Goal: Communication & Community: Answer question/provide support

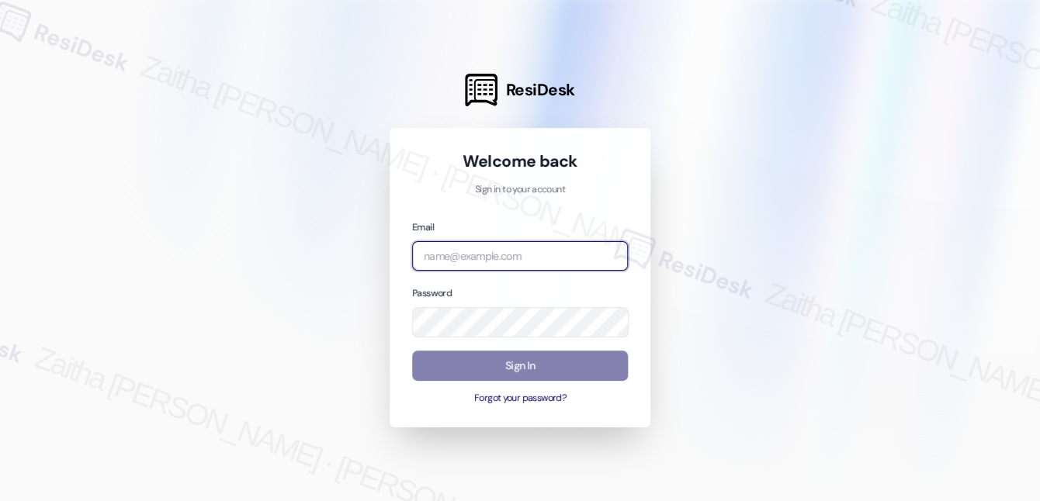
click at [494, 262] on input "email" at bounding box center [520, 256] width 216 height 30
type input "automated-surveys-avita_formerly_regency-zaitha.mae.garcia@avita_formerly_regen…"
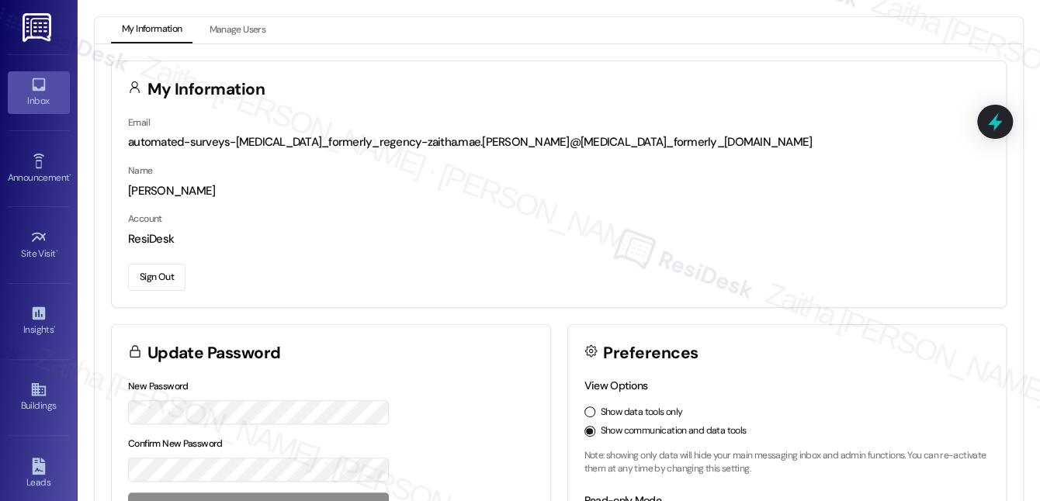
click at [43, 103] on div "Inbox" at bounding box center [39, 101] width 78 height 16
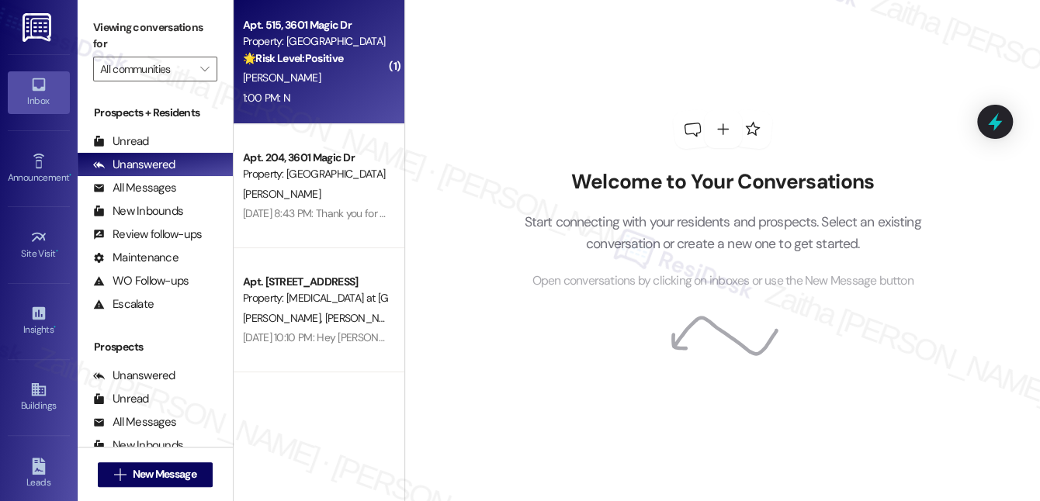
click at [323, 103] on div "1:00 PM: N 1:00 PM: N" at bounding box center [314, 97] width 147 height 19
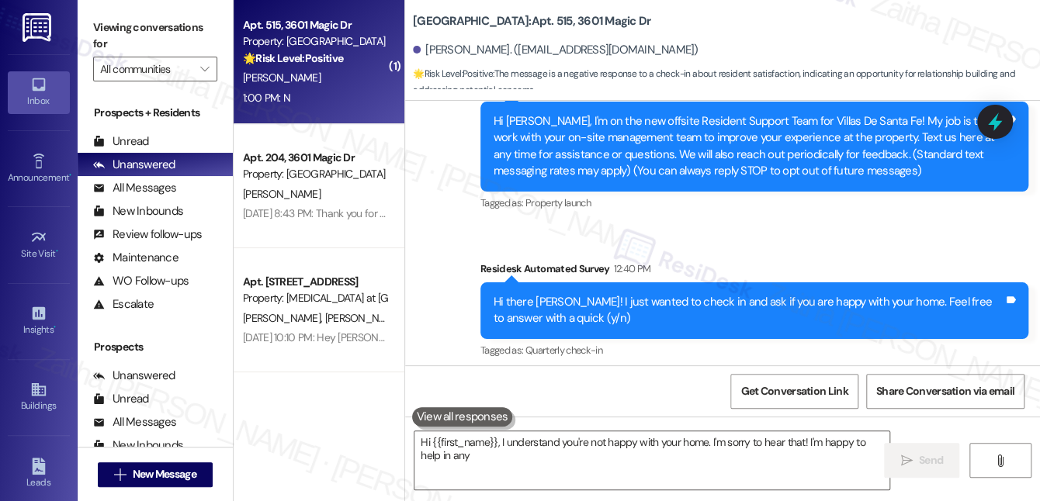
scroll to position [298, 0]
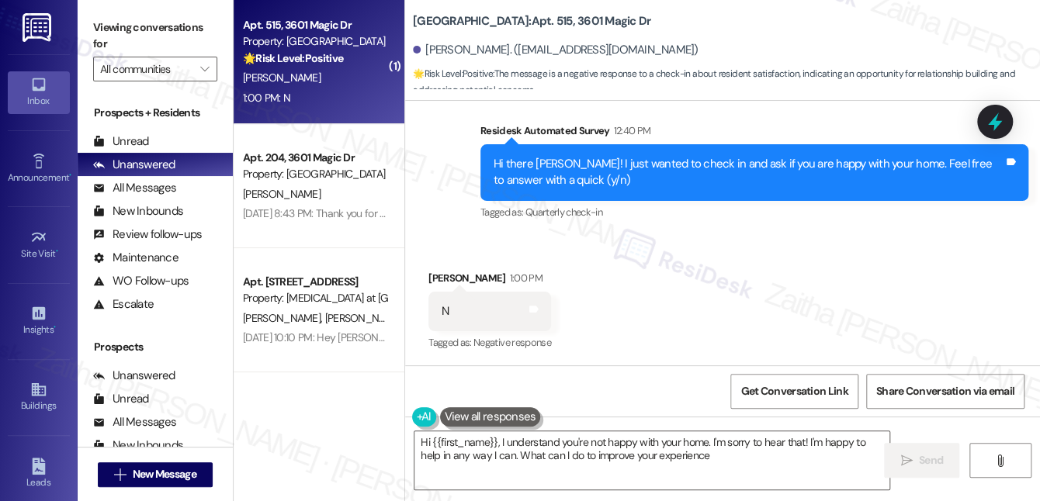
type textarea "Hi {{first_name}}, I understand you're not happy with your home. I'm sorry to h…"
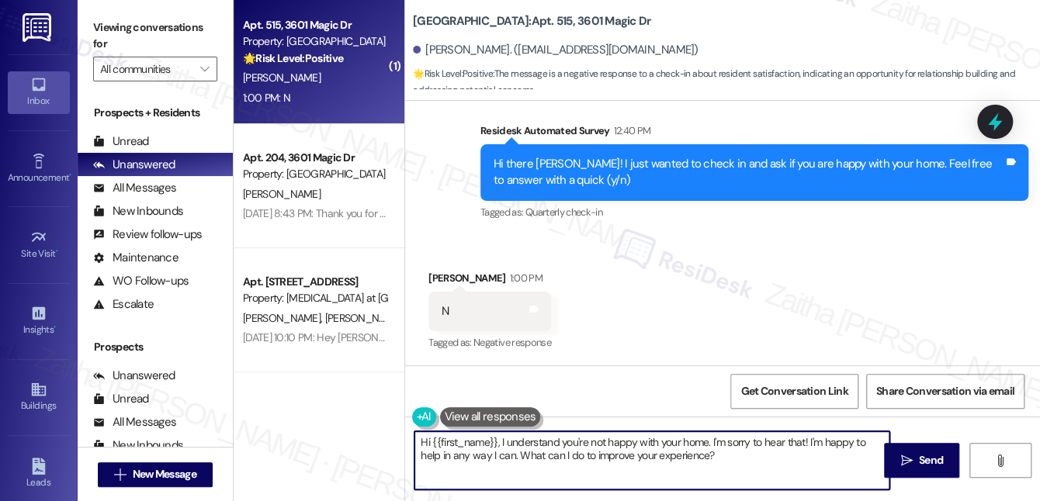
click at [758, 447] on textarea "Hi {{first_name}}, I understand you're not happy with your home. I'm sorry to h…" at bounding box center [652, 461] width 475 height 58
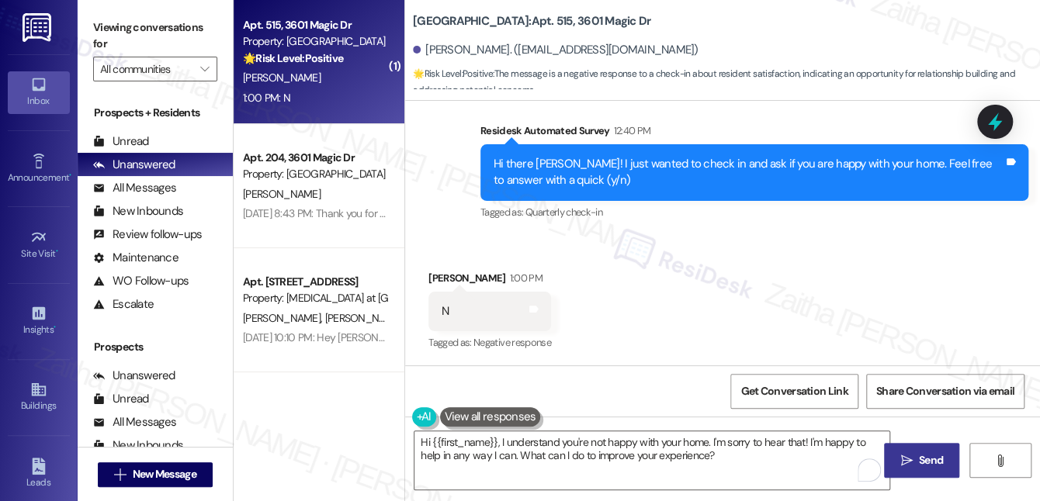
click at [913, 456] on span " Send" at bounding box center [921, 461] width 49 height 16
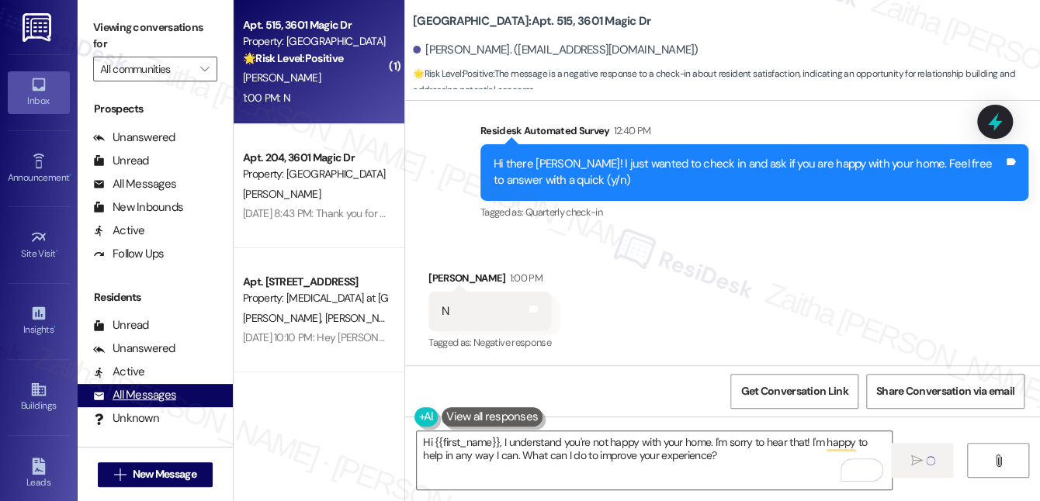
scroll to position [282, 0]
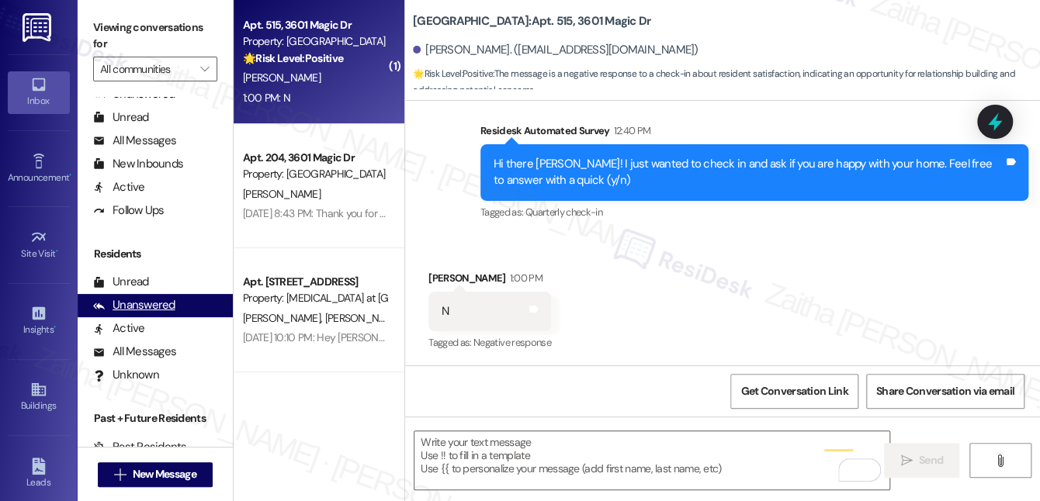
type textarea "Fetching suggested responses. Please feel free to read through the conversation…"
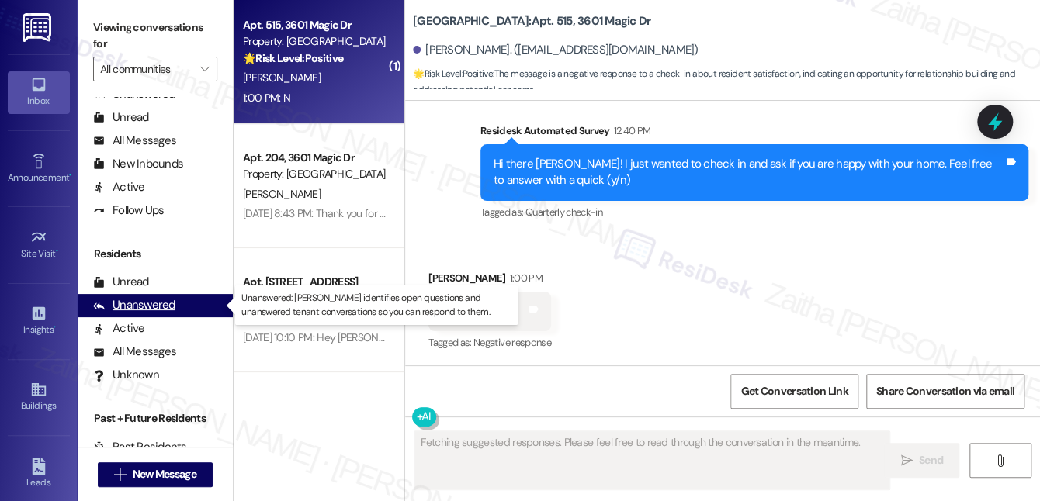
click at [134, 305] on div "Unanswered" at bounding box center [134, 305] width 82 height 16
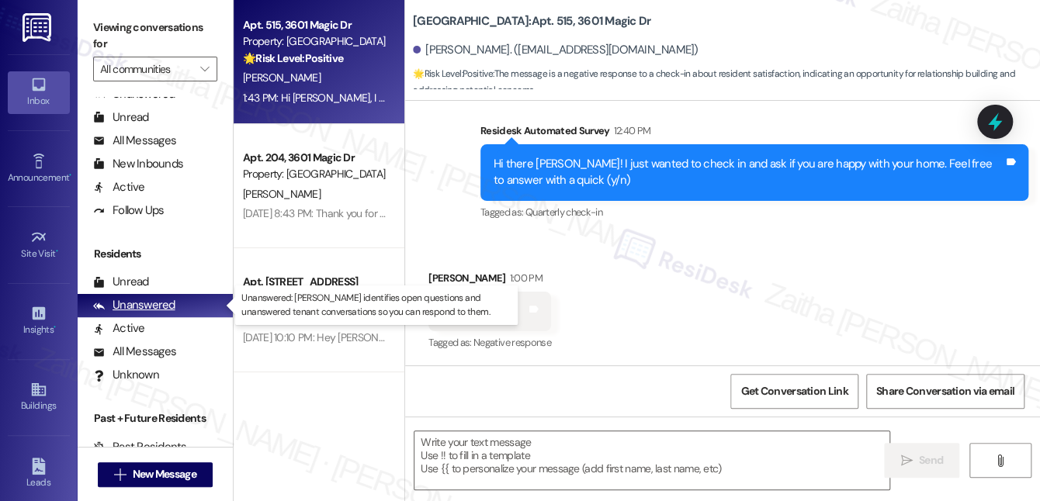
click at [134, 305] on div "Unanswered" at bounding box center [134, 305] width 82 height 16
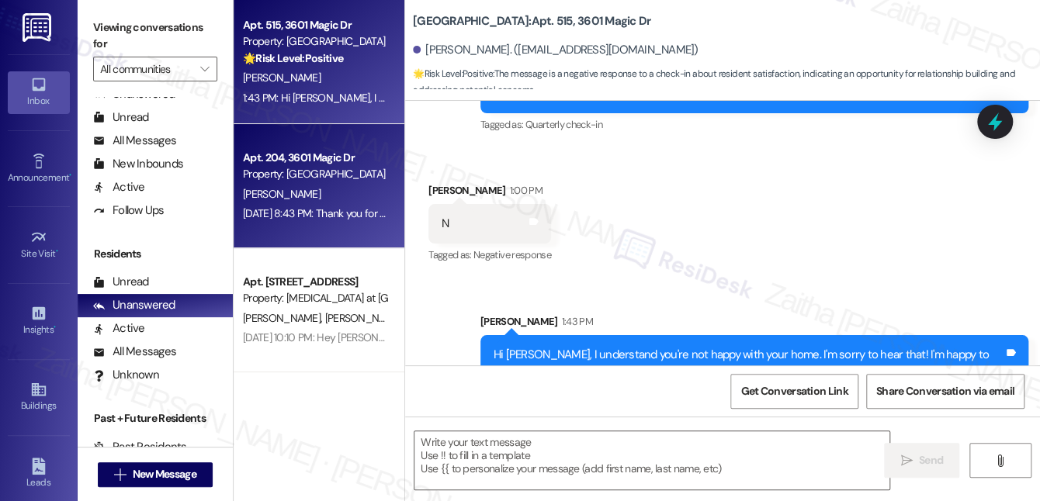
scroll to position [354, 0]
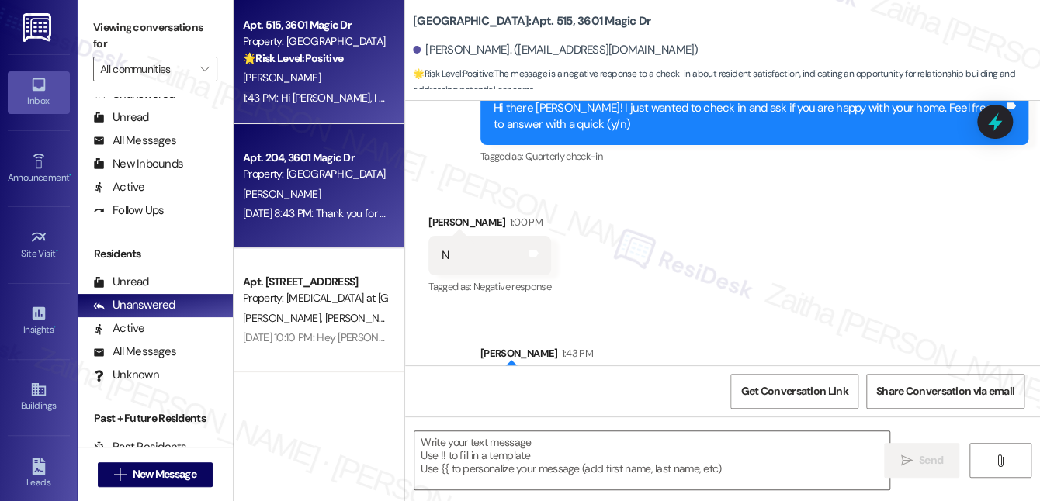
click at [307, 178] on div "Property: Villas De Santa Fe" at bounding box center [315, 174] width 144 height 16
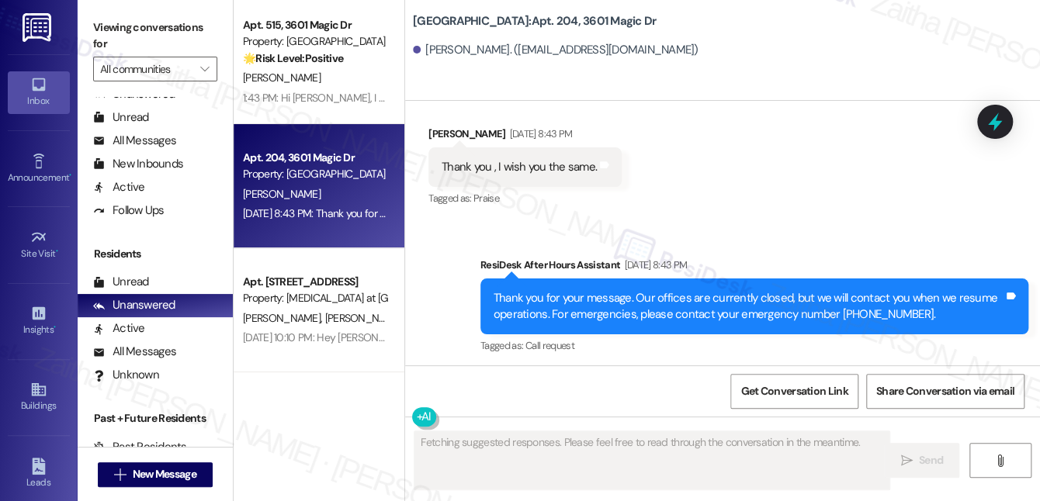
scroll to position [2260, 0]
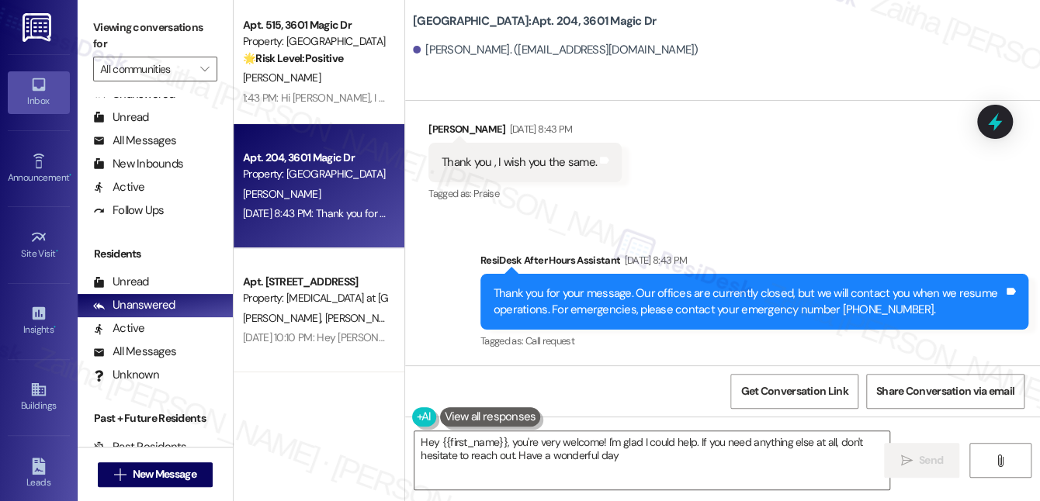
type textarea "Hey {{first_name}}, you're very welcome! I'm glad I could help. If you need any…"
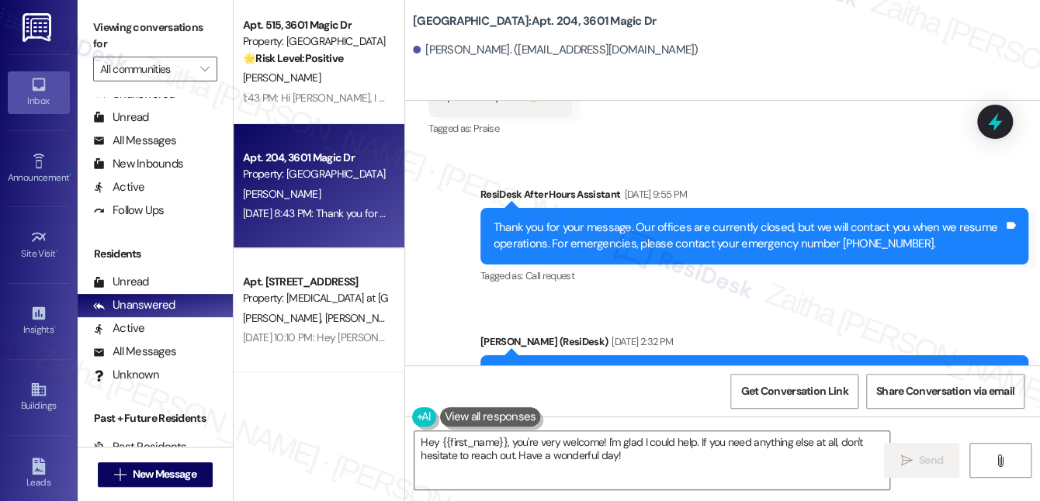
scroll to position [1554, 0]
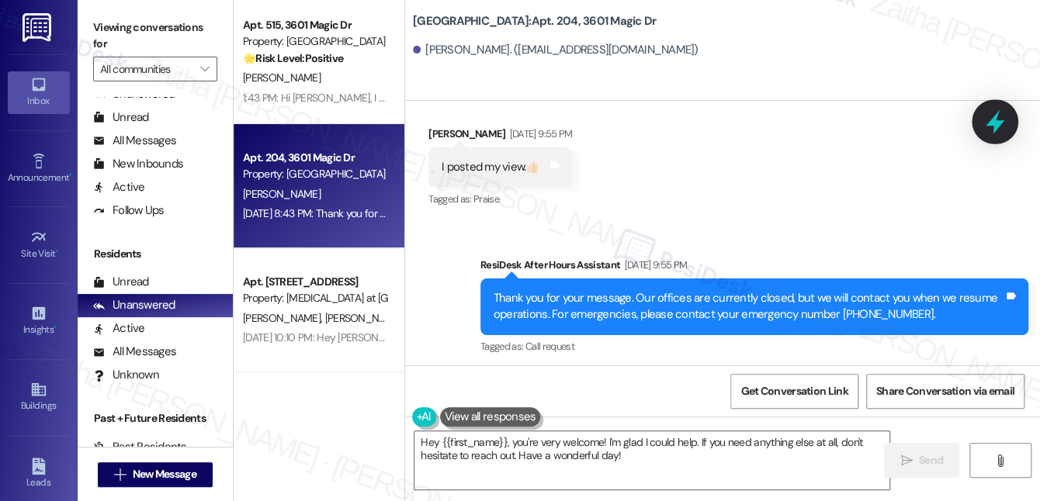
click at [994, 124] on icon at bounding box center [995, 122] width 19 height 24
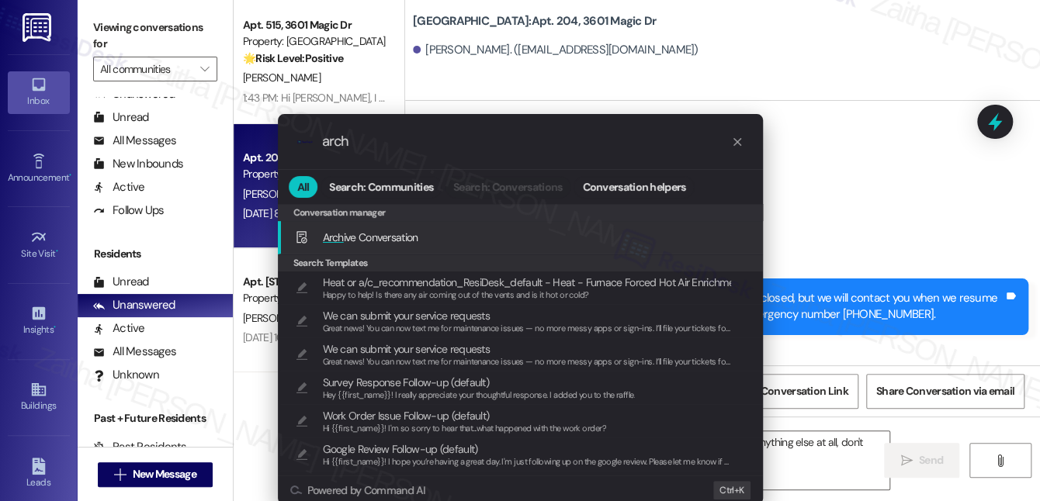
type input "arch"
click at [491, 231] on div "Arch ive Conversation Add shortcut" at bounding box center [522, 237] width 454 height 17
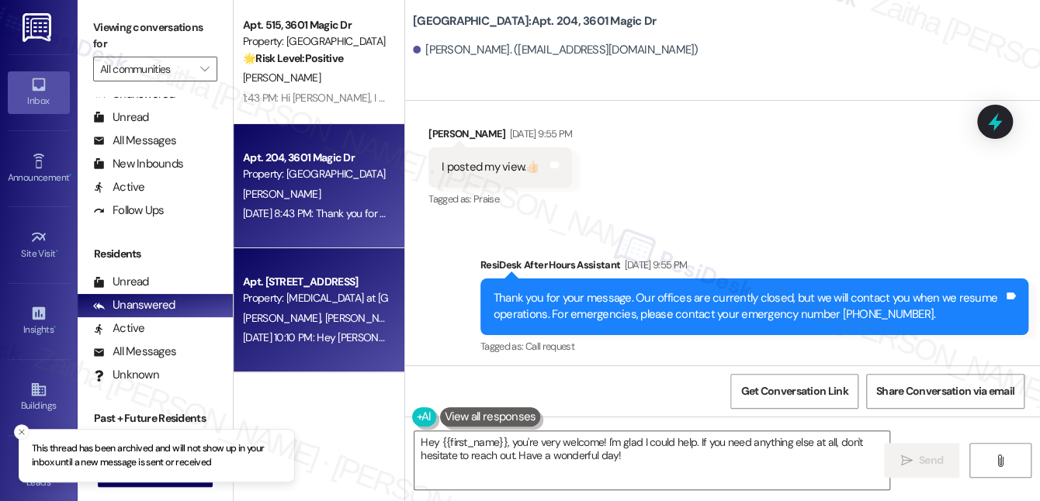
click at [360, 311] on span "D. Murcia Rincon" at bounding box center [406, 318] width 162 height 14
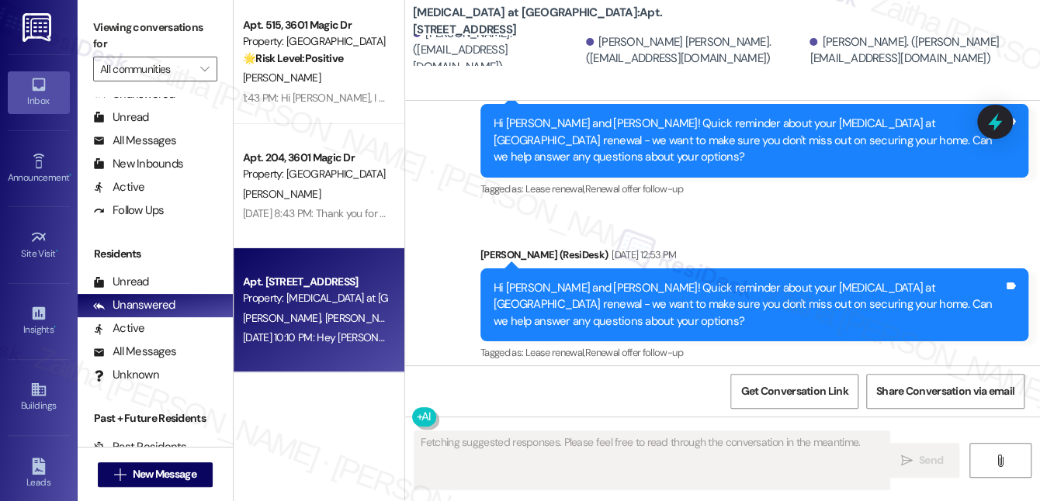
type textarea "Fetching suggested responses. Please feel free to read through the conversation…"
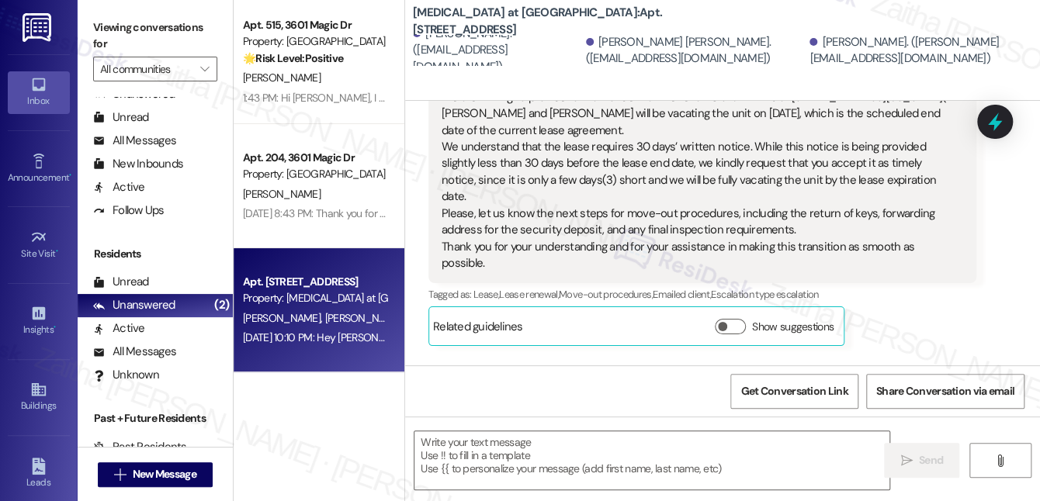
scroll to position [2141, 0]
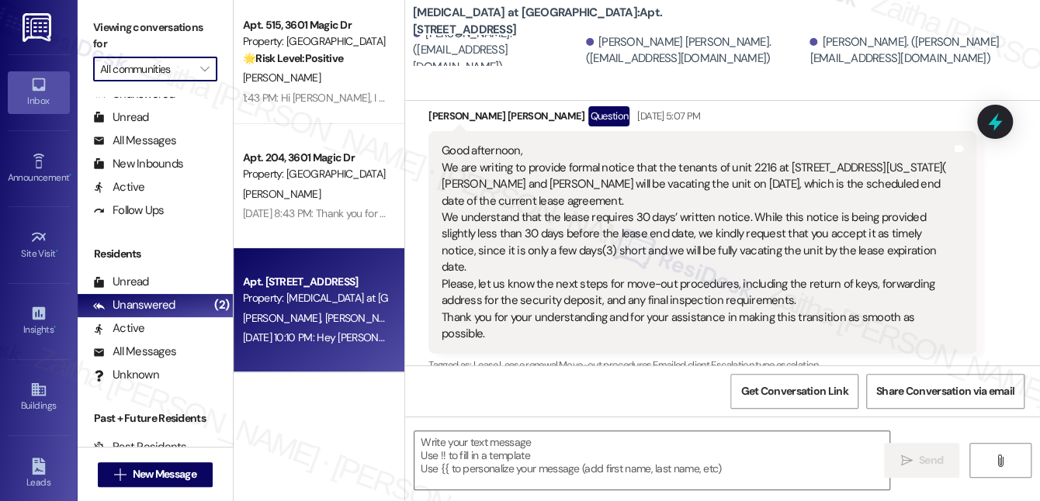
click at [160, 61] on input "All communities" at bounding box center [146, 69] width 92 height 25
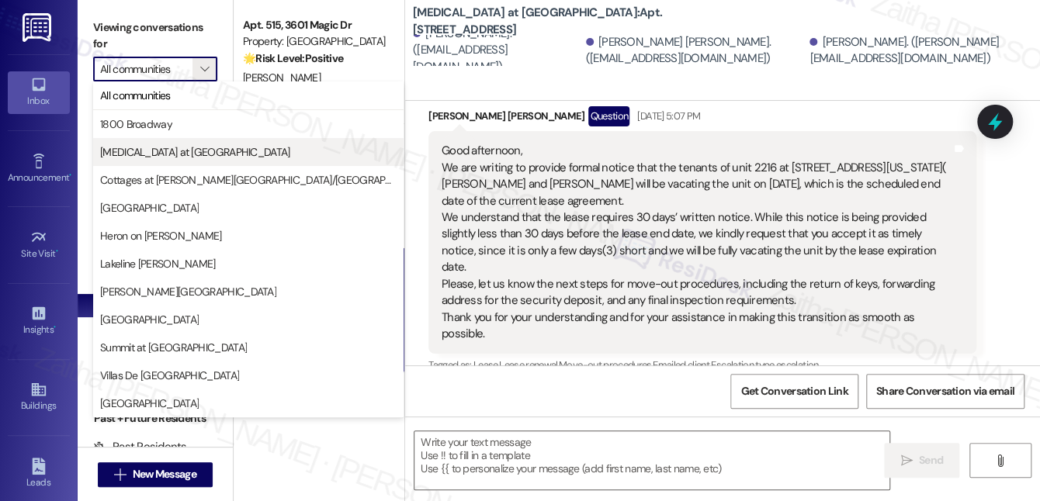
click at [182, 159] on span "[MEDICAL_DATA] at [GEOGRAPHIC_DATA]" at bounding box center [195, 152] width 190 height 16
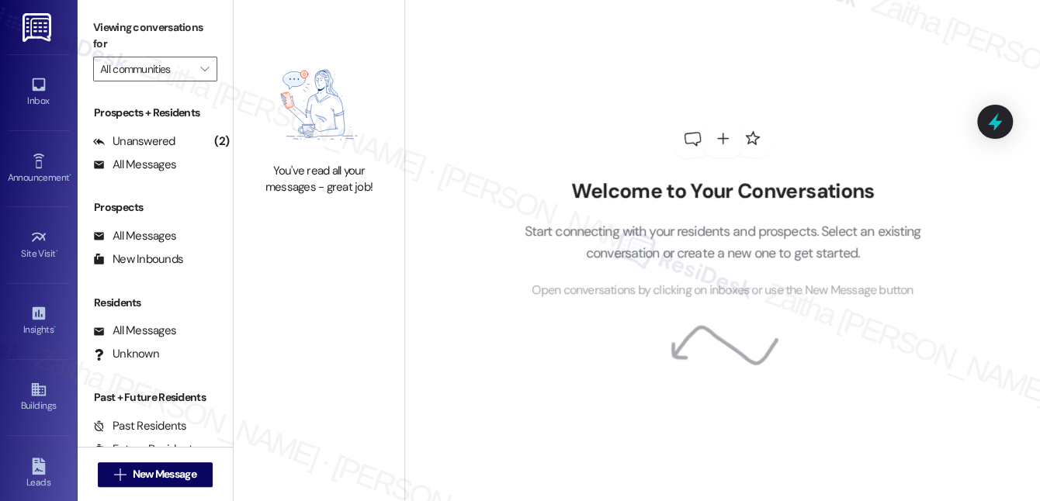
type input "[MEDICAL_DATA] at [GEOGRAPHIC_DATA]"
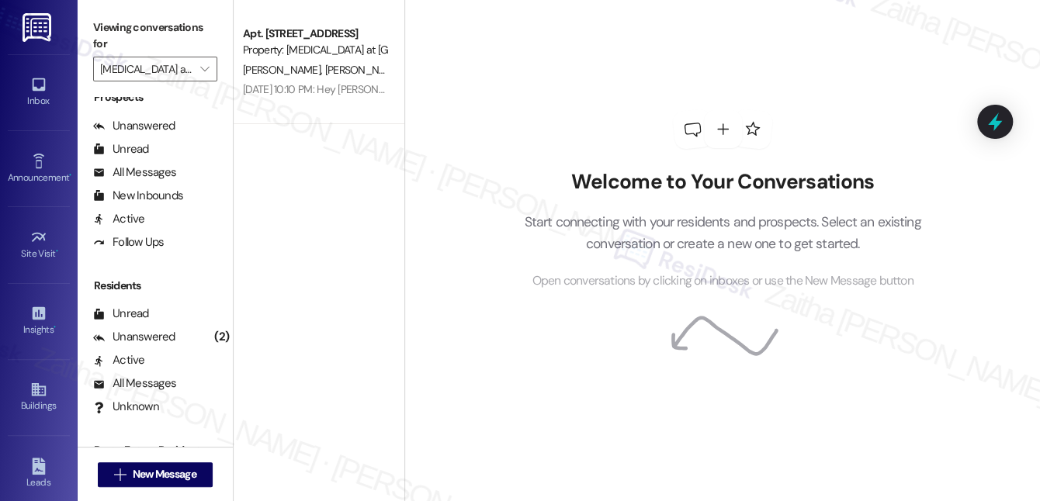
scroll to position [289, 0]
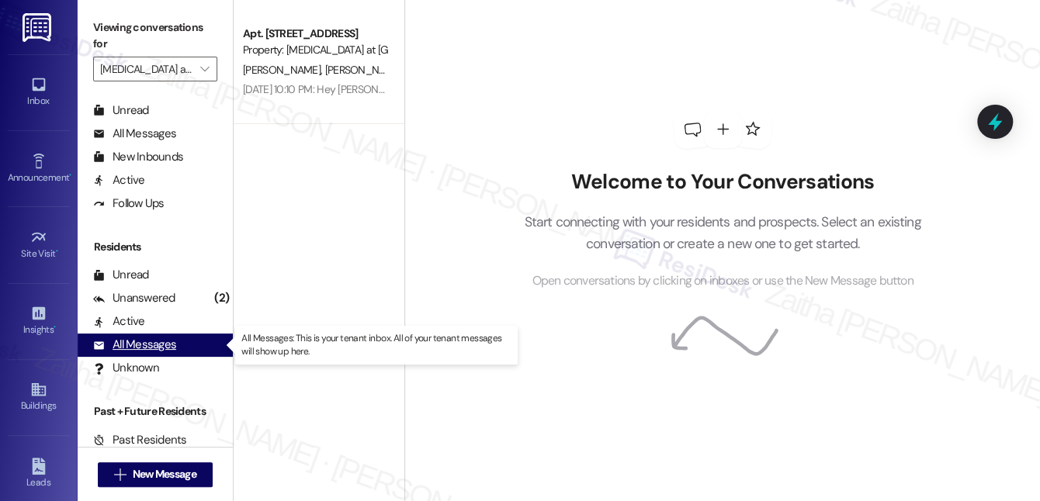
click at [148, 349] on div "All Messages" at bounding box center [134, 345] width 83 height 16
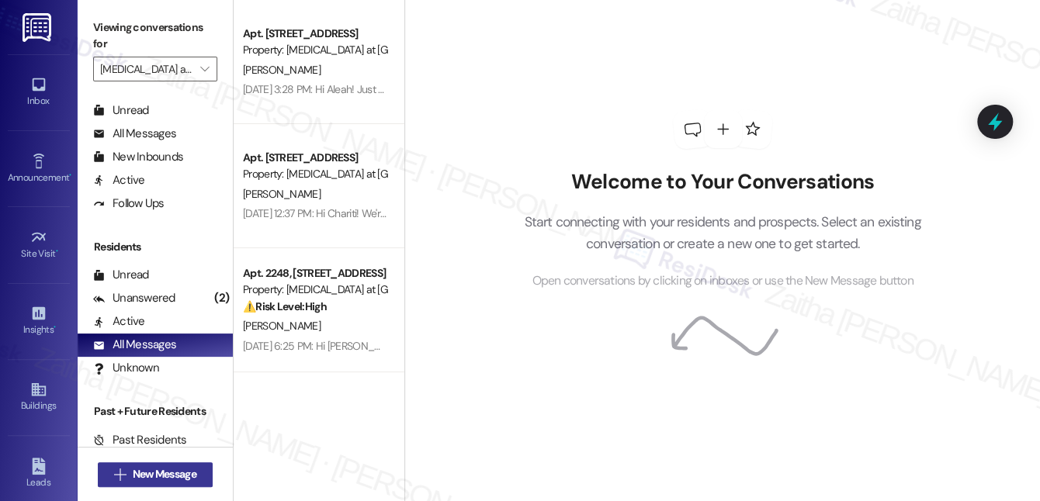
click at [161, 474] on span "New Message" at bounding box center [165, 475] width 64 height 16
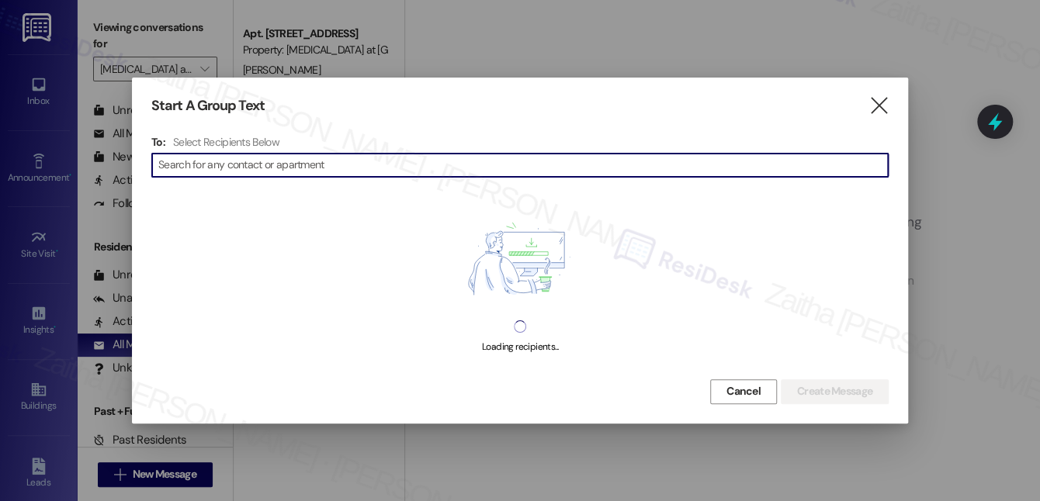
type input "Hi {{first_name}}, just checking in to see how you're doing. Please don't hesit…"
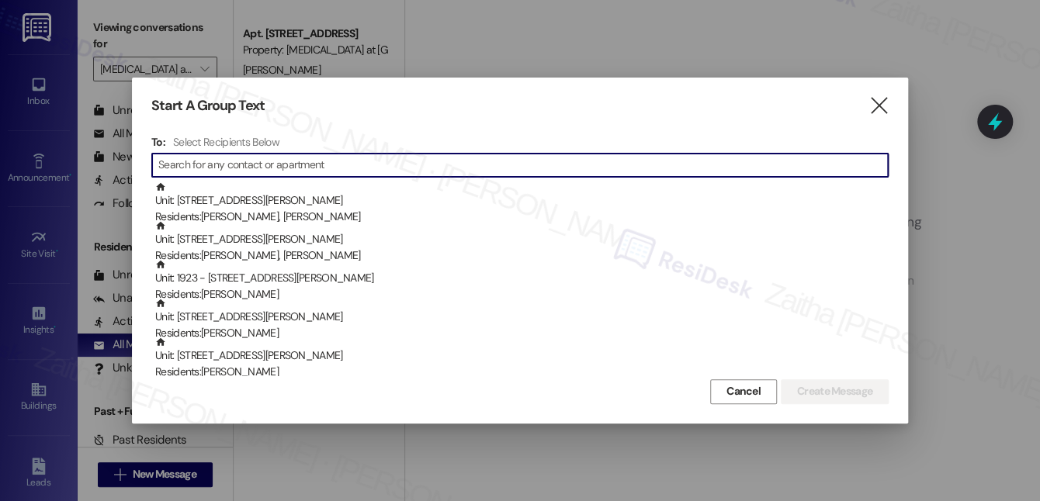
paste input "Aleah Lerma"
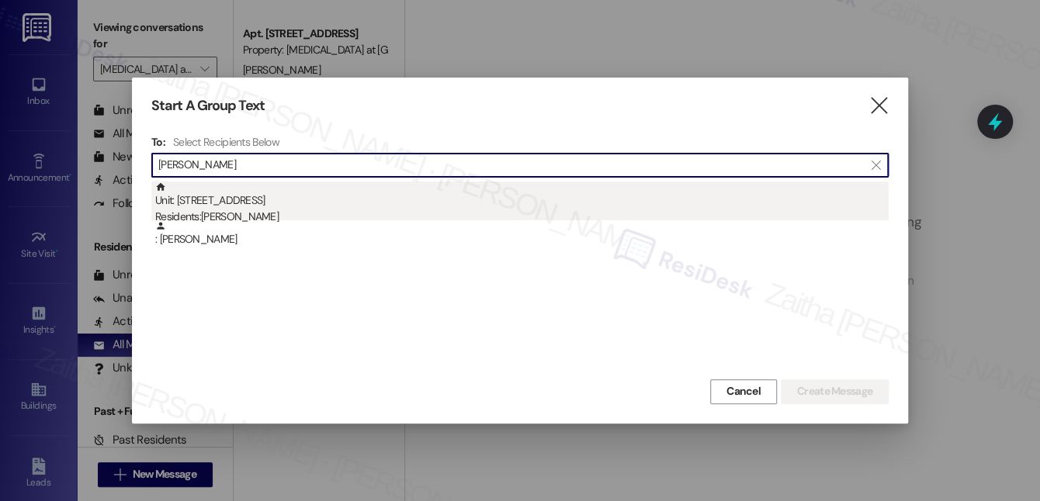
type input "Aleah Lerma"
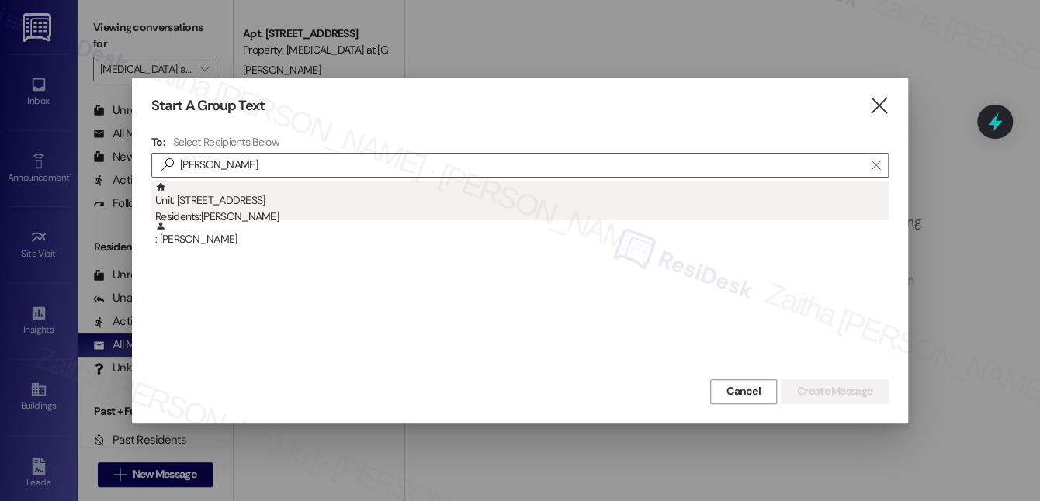
click at [264, 204] on div "Unit: 1311 - 327 W Sunset Rd Residents: Aleah Lerma" at bounding box center [522, 204] width 734 height 44
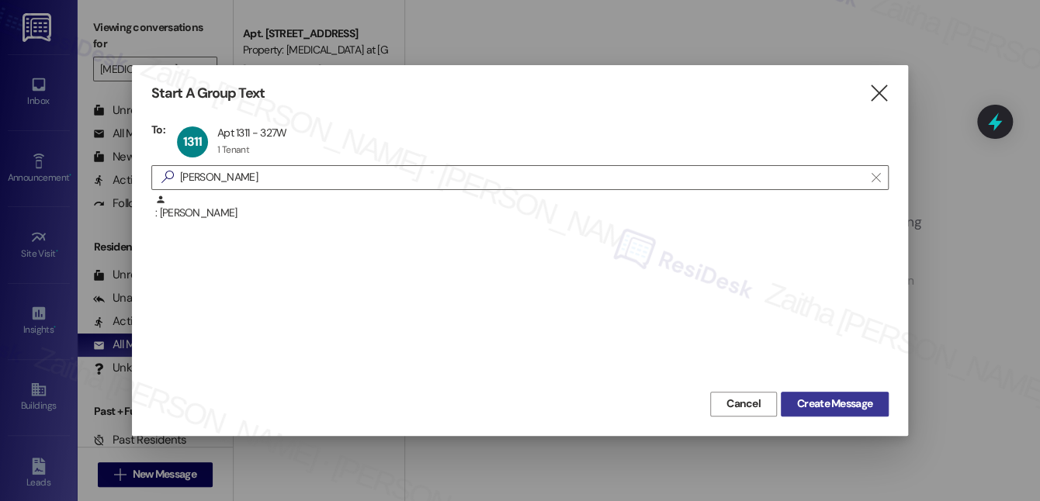
click at [850, 408] on span "Create Message" at bounding box center [834, 404] width 75 height 16
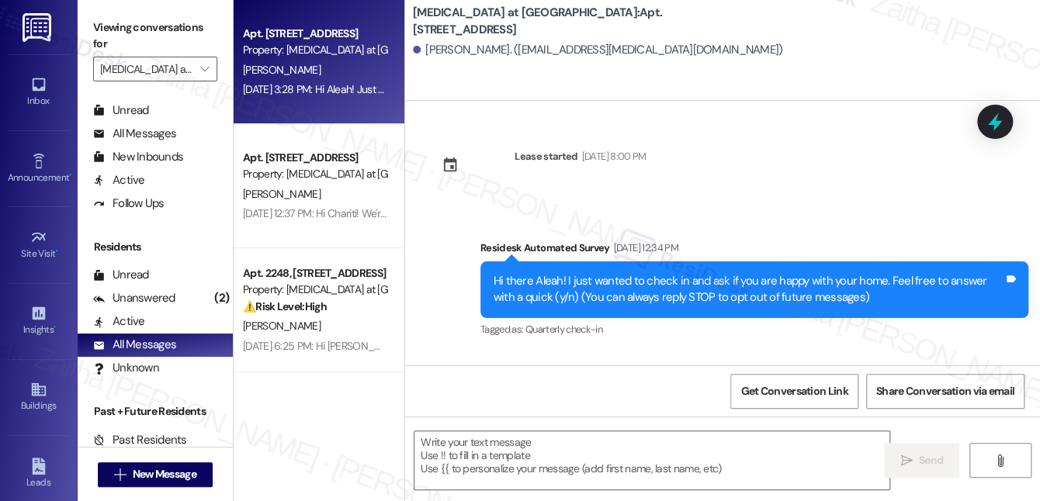
type textarea "Fetching suggested responses. Please feel free to read through the conversation…"
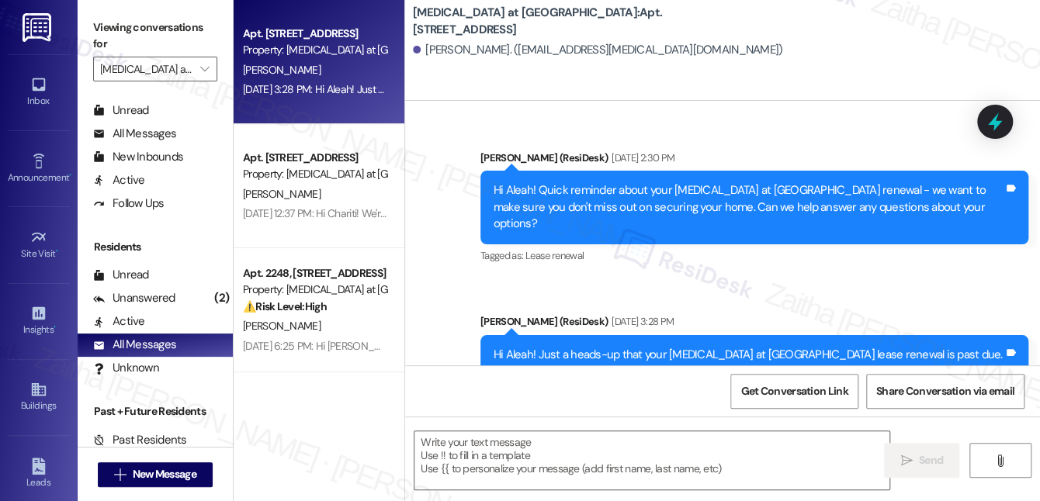
scroll to position [725, 0]
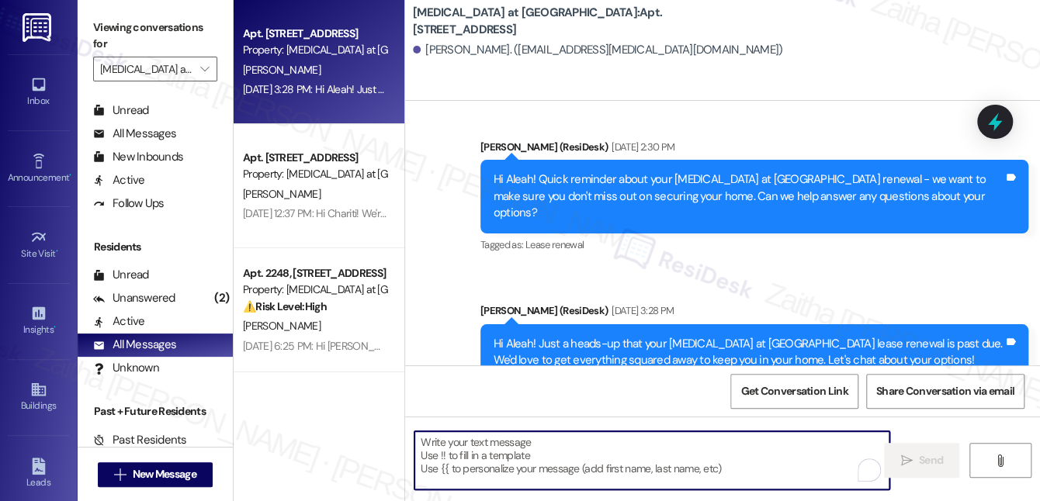
click at [546, 463] on textarea "To enrich screen reader interactions, please activate Accessibility in Grammarl…" at bounding box center [652, 461] width 475 height 58
paste textarea "Hi {{first_name}}! Quick reminder about your {{property}} renewal - we want to …"
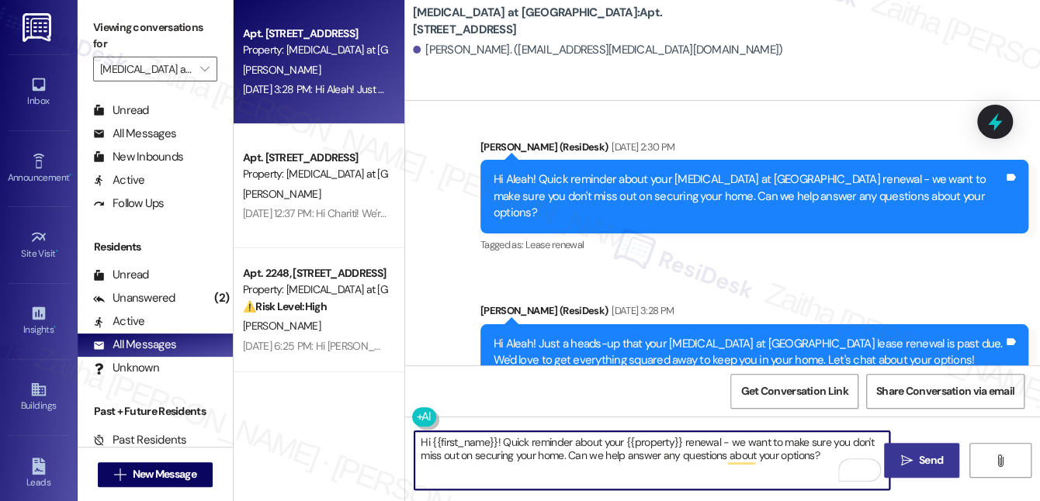
type textarea "Hi {{first_name}}! Quick reminder about your {{property}} renewal - we want to …"
click at [925, 456] on span "Send" at bounding box center [931, 461] width 24 height 16
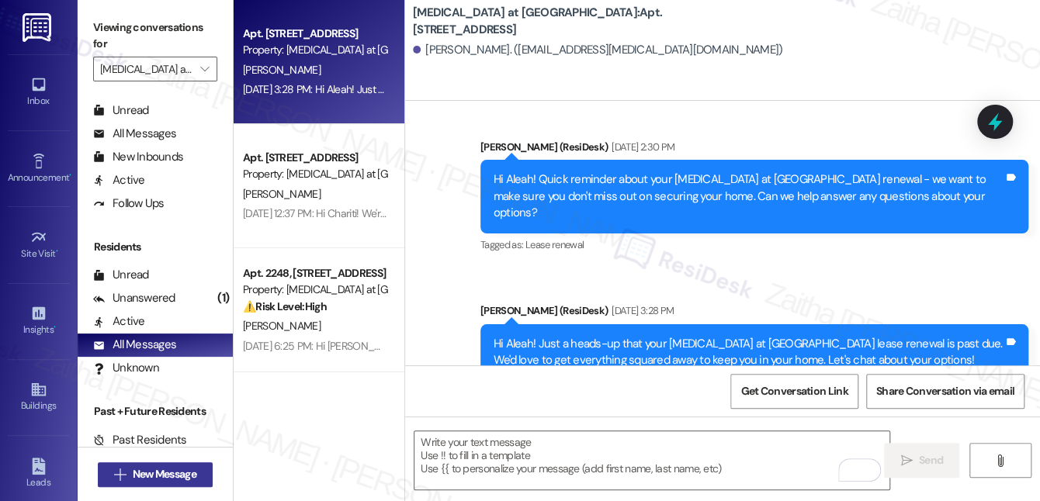
click at [141, 472] on span "New Message" at bounding box center [165, 475] width 64 height 16
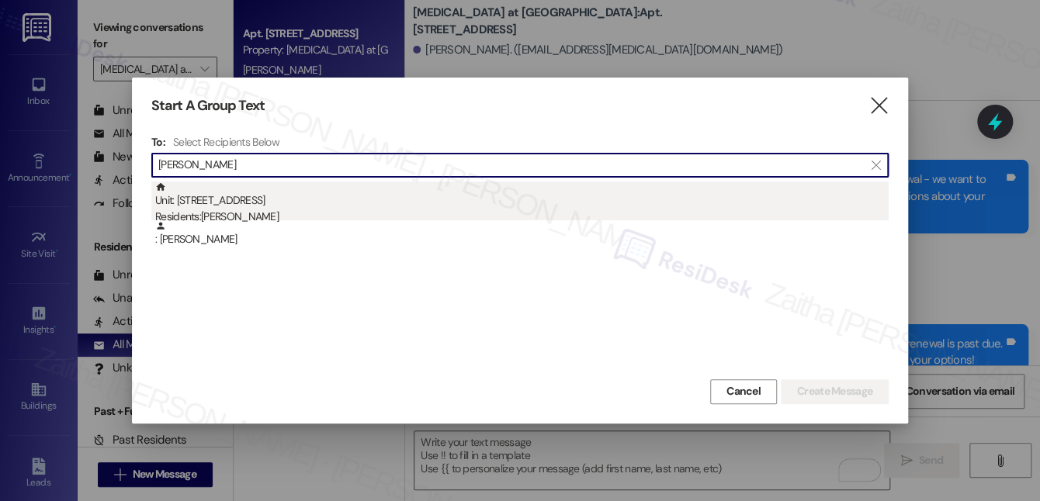
type input "Sebastian Nielsen"
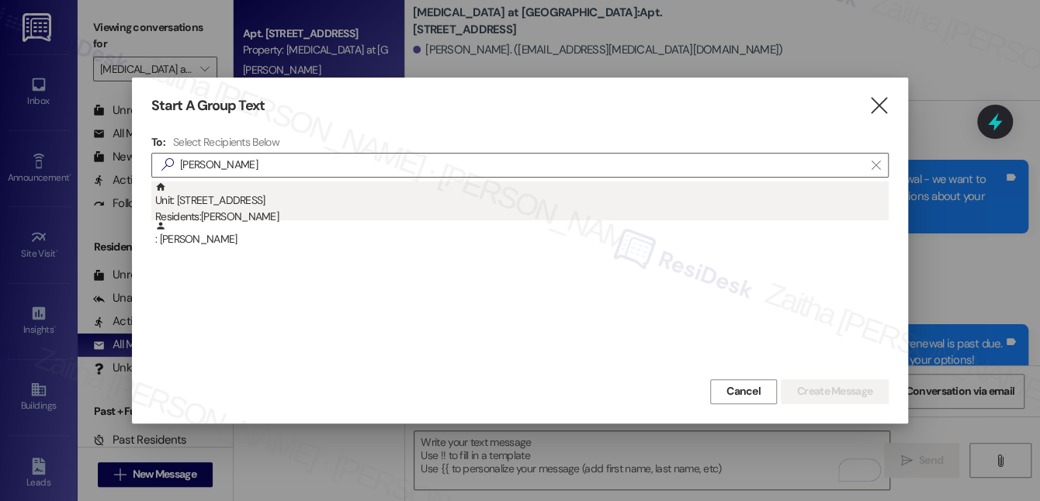
click at [290, 210] on div "Residents: Sebastian Nielsen" at bounding box center [522, 217] width 734 height 16
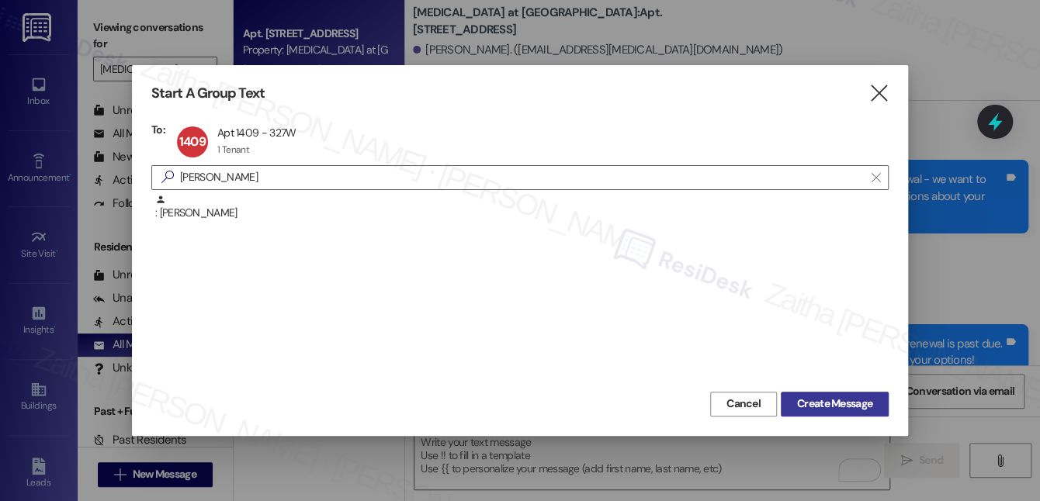
click at [824, 405] on span "Create Message" at bounding box center [834, 404] width 75 height 16
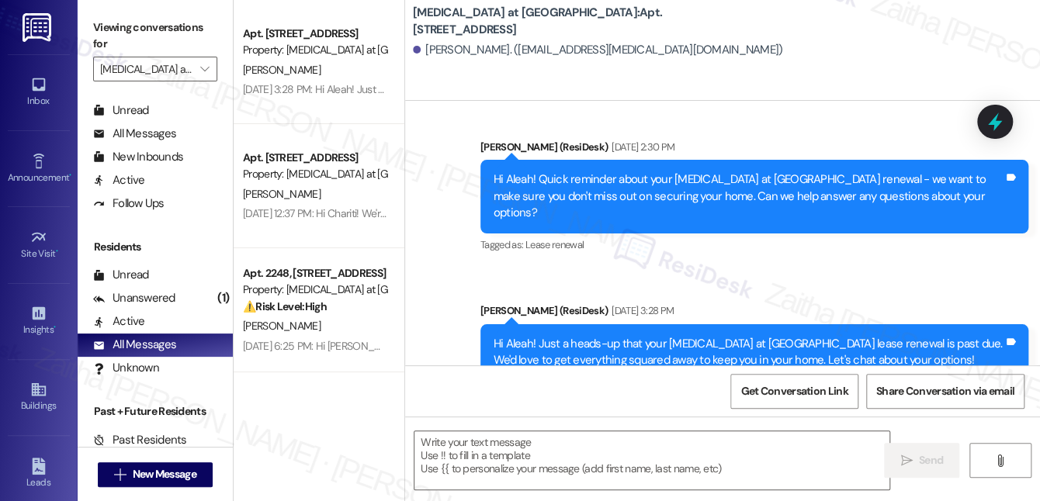
type textarea "Fetching suggested responses. Please feel free to read through the conversation…"
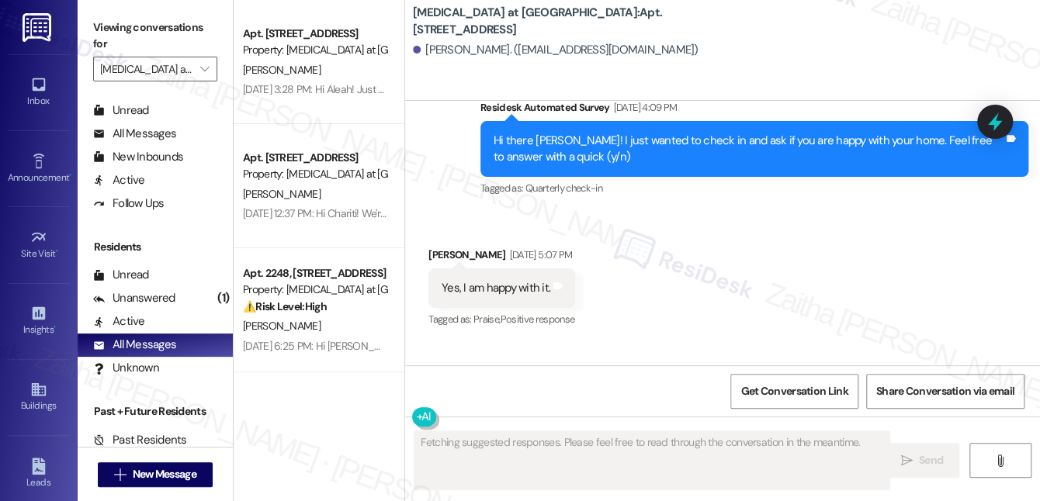
scroll to position [702, 0]
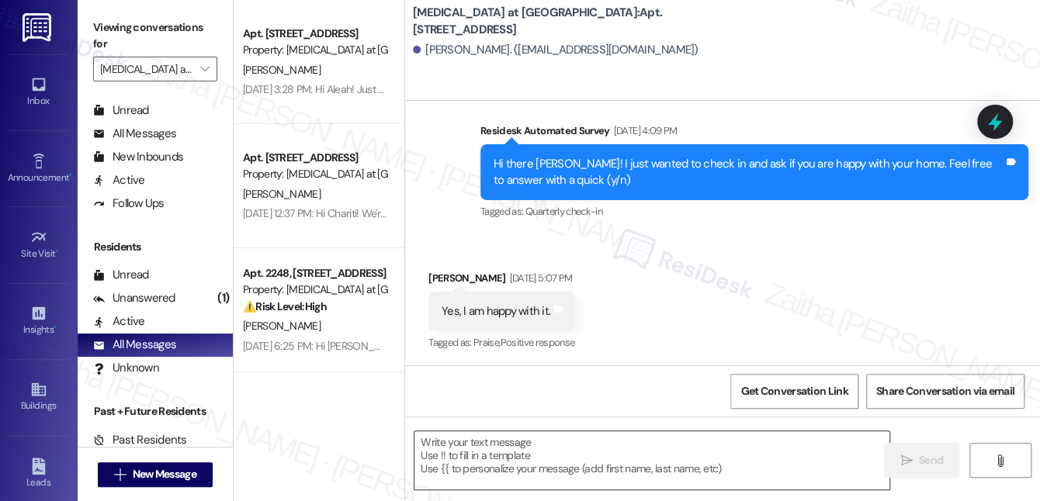
click at [441, 446] on textarea at bounding box center [652, 461] width 475 height 58
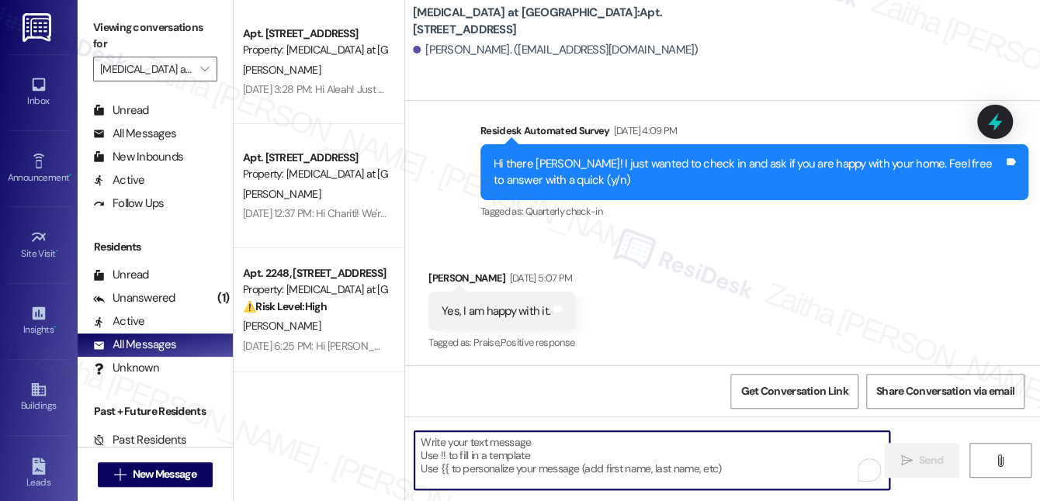
paste textarea "Hi {{first_name}}! Just a friendly reminder about your {{property}} renewal. We…"
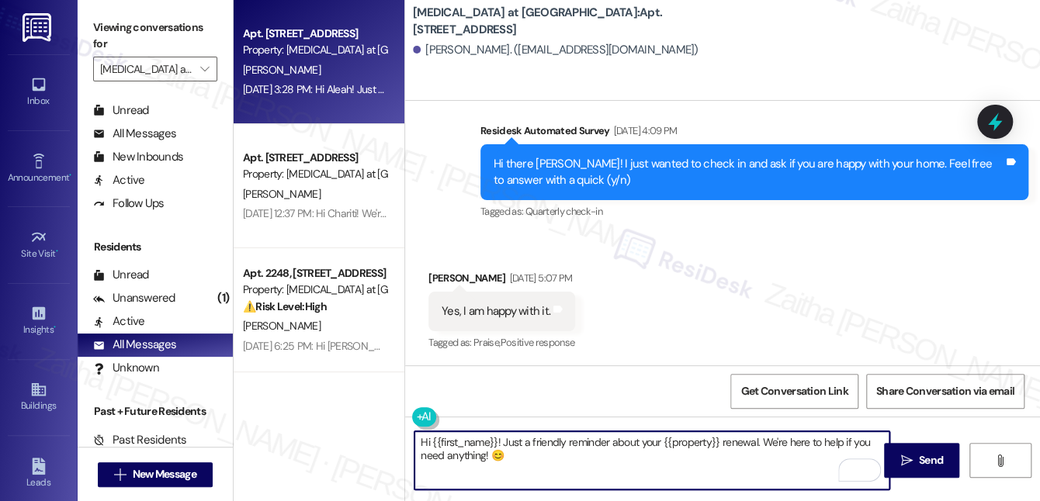
type textarea "Hi {{first_name}}! Just a friendly reminder about your {{property}} renewal. We…"
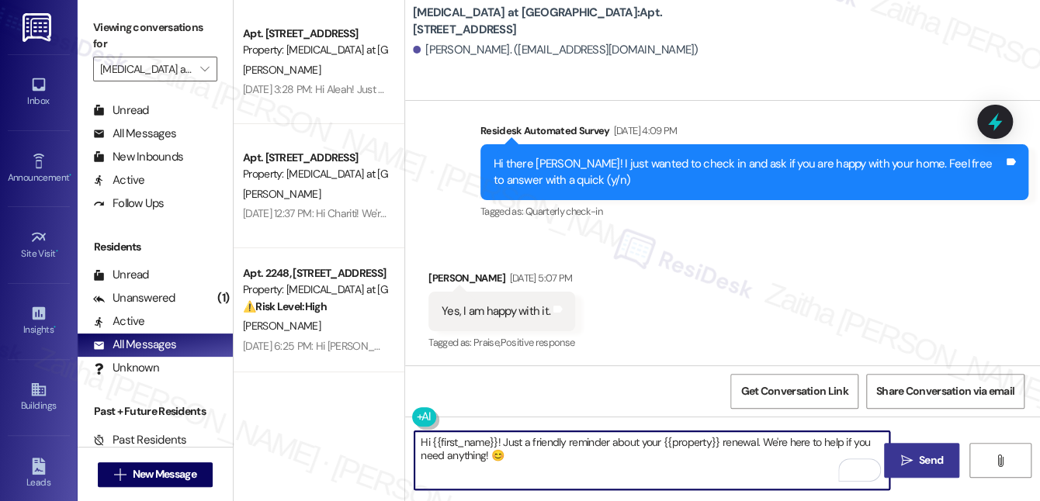
click at [927, 457] on span "Send" at bounding box center [931, 461] width 24 height 16
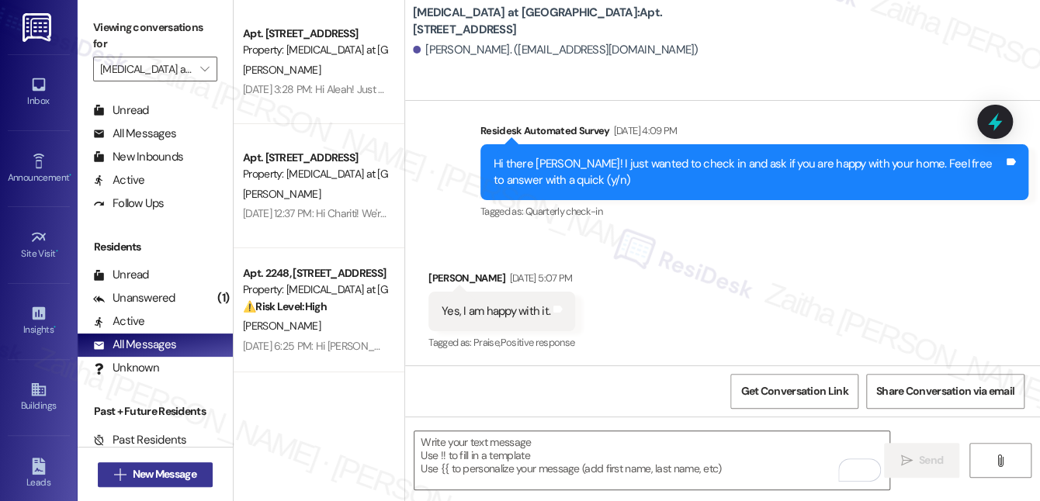
click at [155, 483] on button " New Message" at bounding box center [155, 475] width 115 height 25
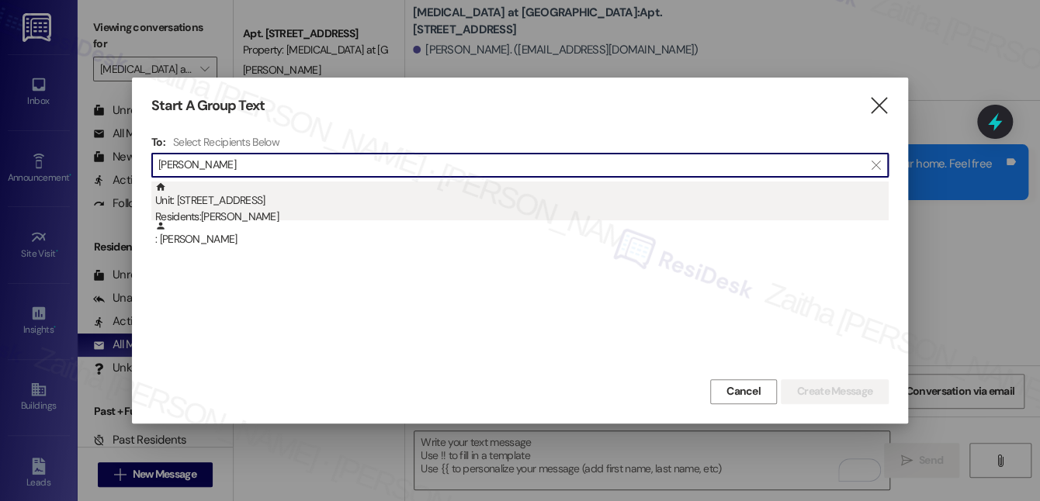
type input "Lacy Blankenship"
click at [233, 206] on div "Unit: 2129 - 327 W Sunset Rd Residents: Lacy Blankenship" at bounding box center [522, 204] width 734 height 44
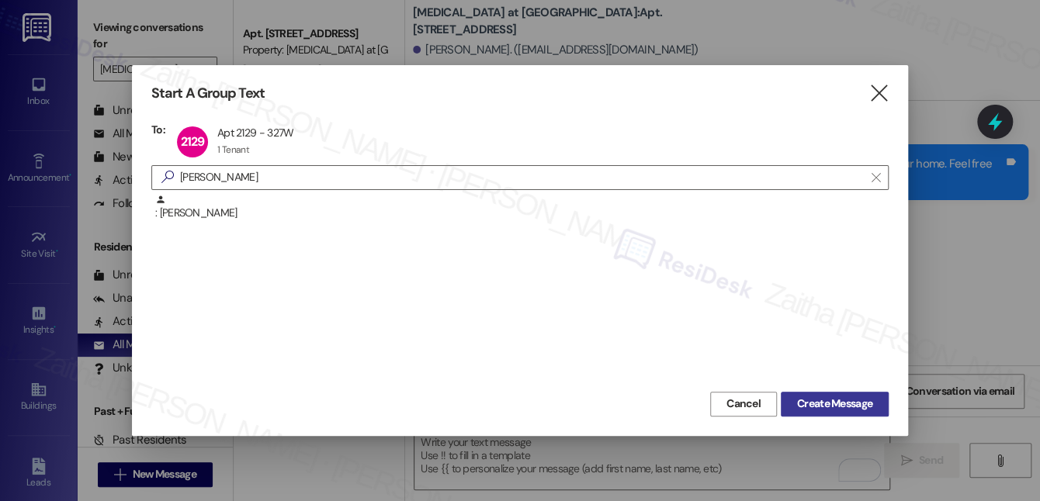
click at [848, 401] on span "Create Message" at bounding box center [834, 404] width 75 height 16
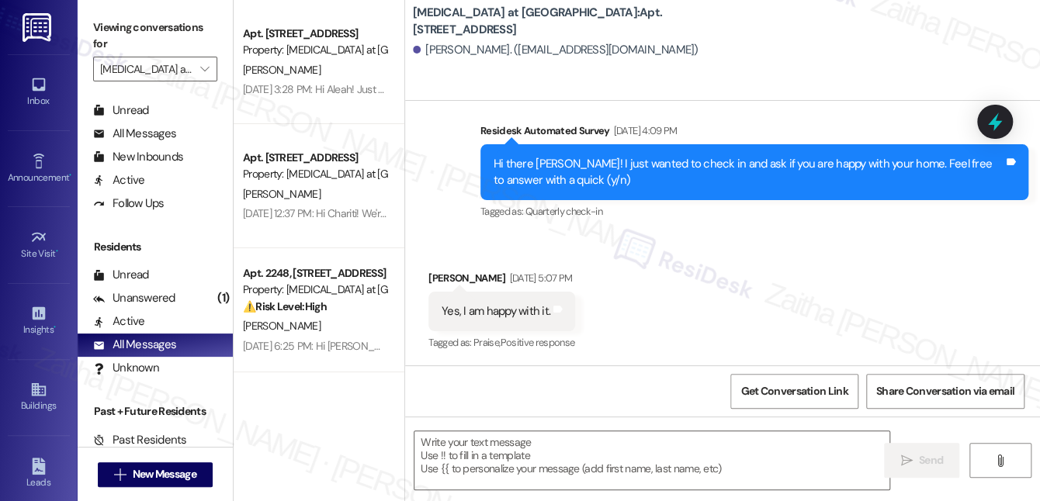
type textarea "Fetching suggested responses. Please feel free to read through the conversation…"
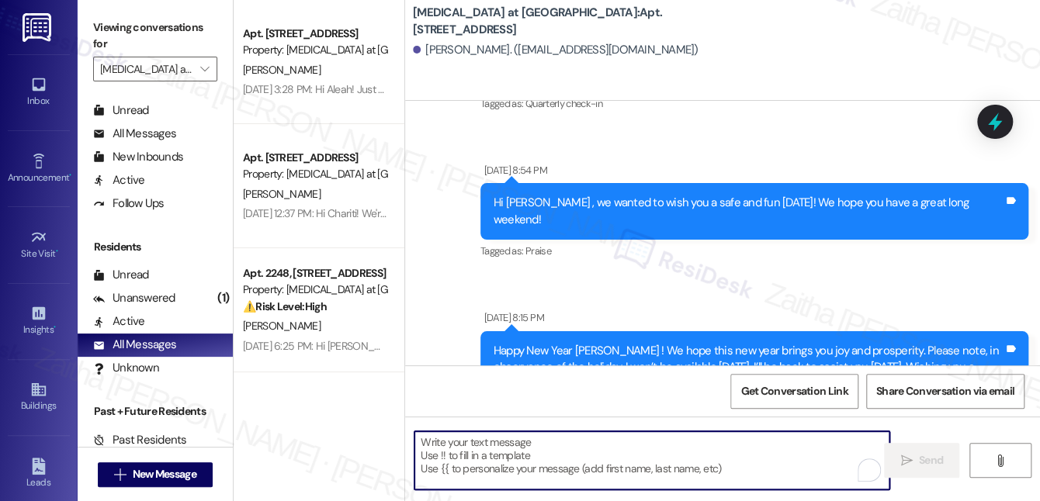
click at [474, 450] on textarea "To enrich screen reader interactions, please activate Accessibility in Grammarl…" at bounding box center [652, 461] width 475 height 58
paste textarea "Hi {{first_name}}! Just a friendly reminder about your {{property}} renewal. We…"
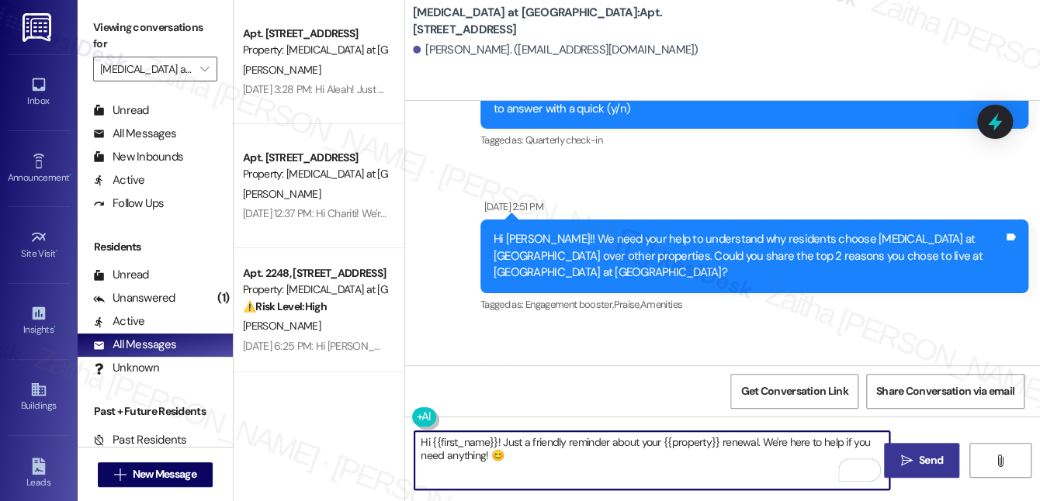
type textarea "Hi {{first_name}}! Just a friendly reminder about your {{property}} renewal. We…"
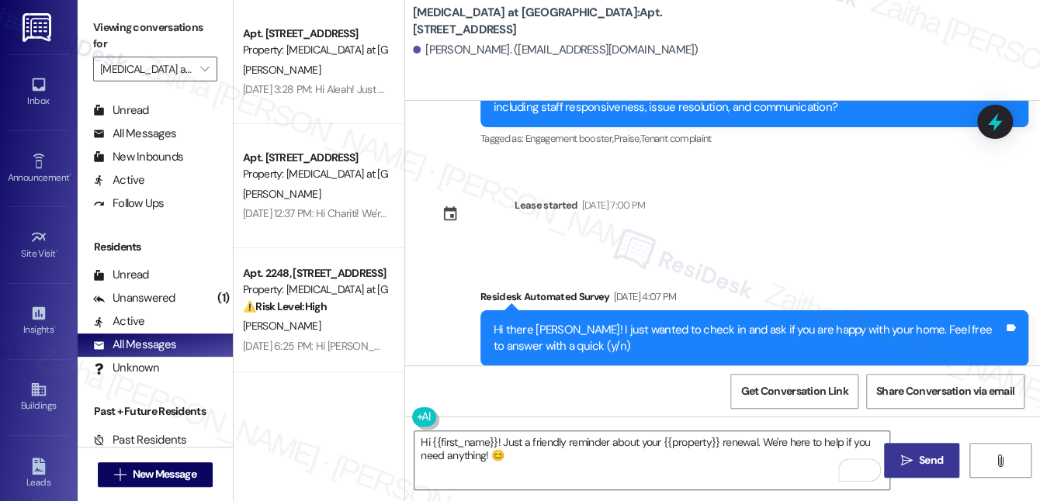
scroll to position [1457, 0]
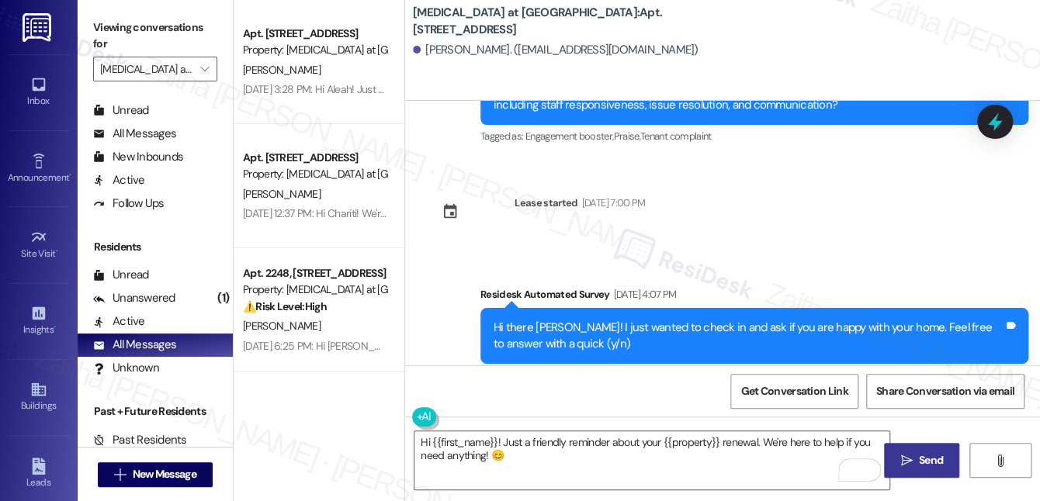
click at [938, 463] on span "Send" at bounding box center [931, 461] width 24 height 16
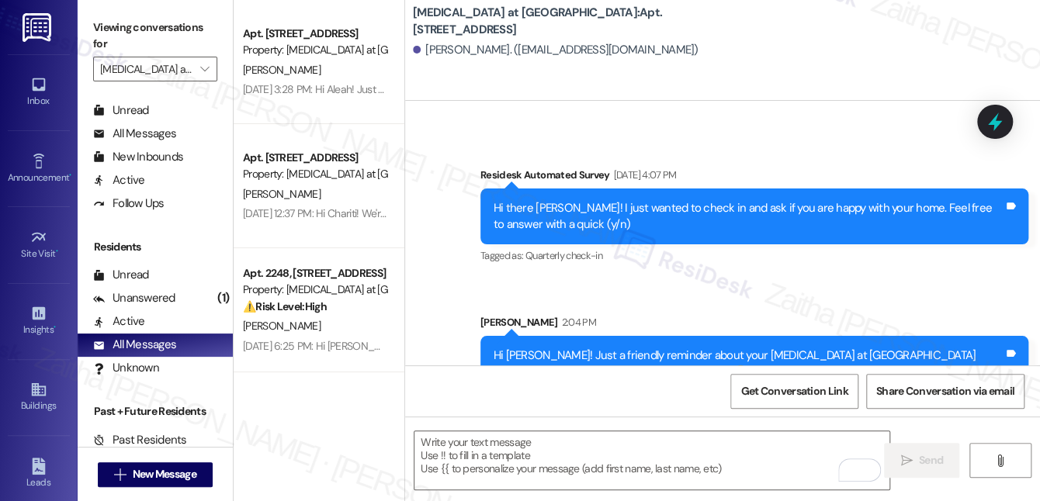
scroll to position [1582, 0]
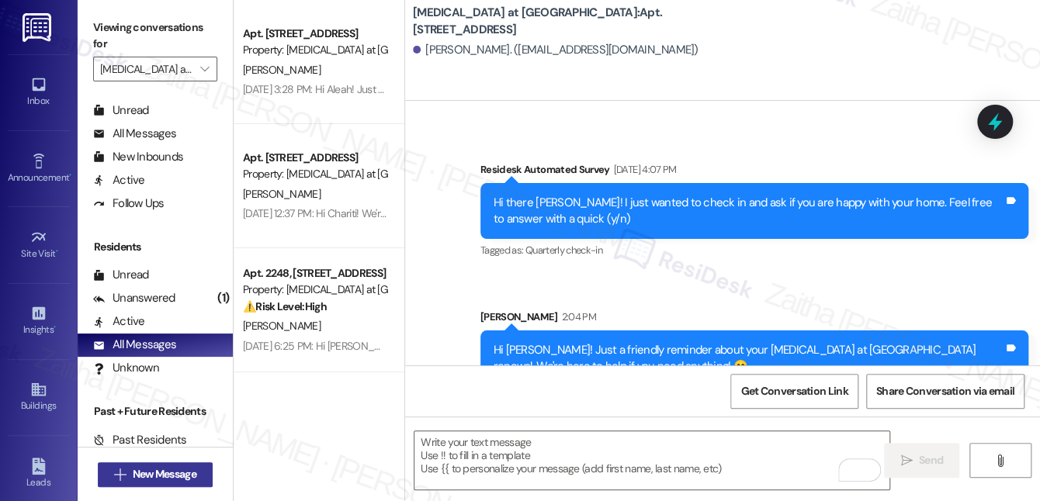
click at [157, 470] on span "New Message" at bounding box center [165, 475] width 64 height 16
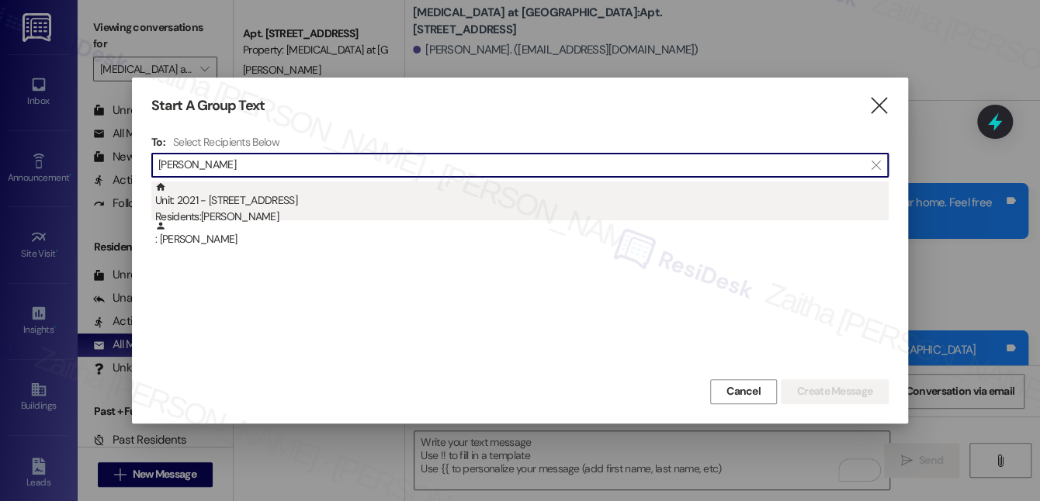
type input "Luis Casanas"
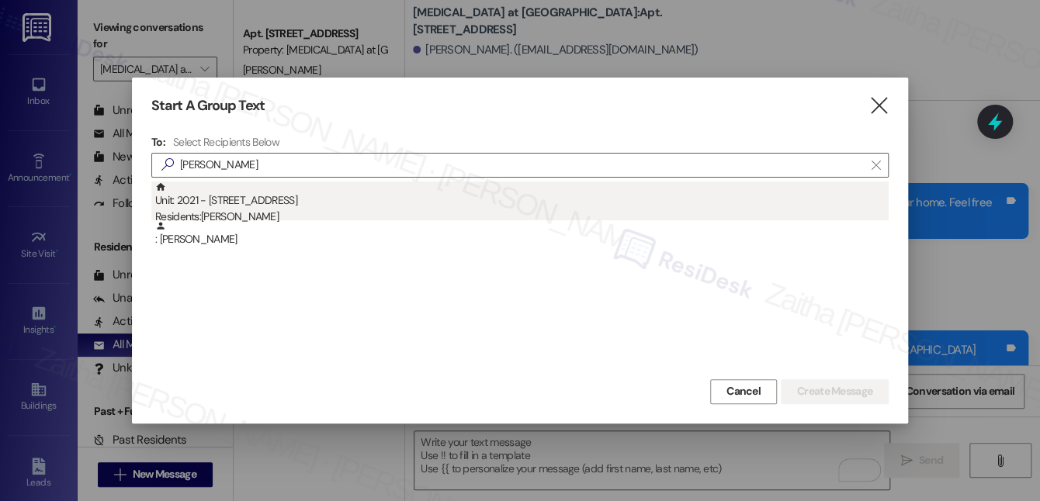
click at [232, 204] on div "Unit: 2021 - 327 W Sunset Rd Residents: Luis Casanas" at bounding box center [522, 204] width 734 height 44
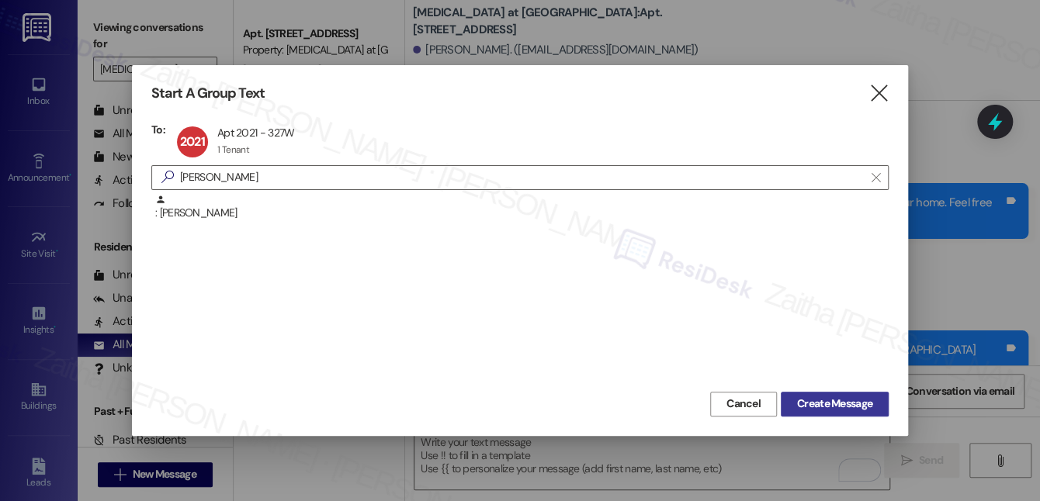
click at [814, 404] on span "Create Message" at bounding box center [834, 404] width 75 height 16
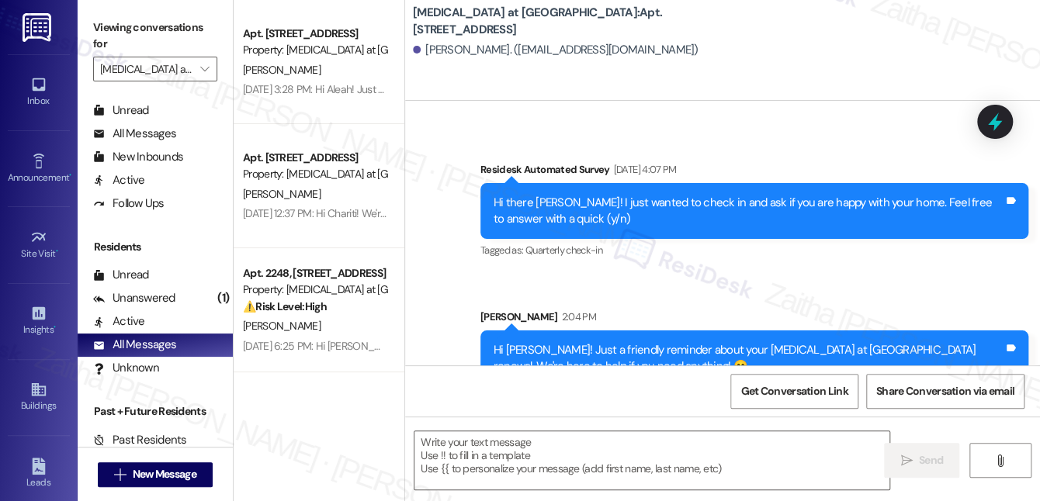
type textarea "Fetching suggested responses. Please feel free to read through the conversation…"
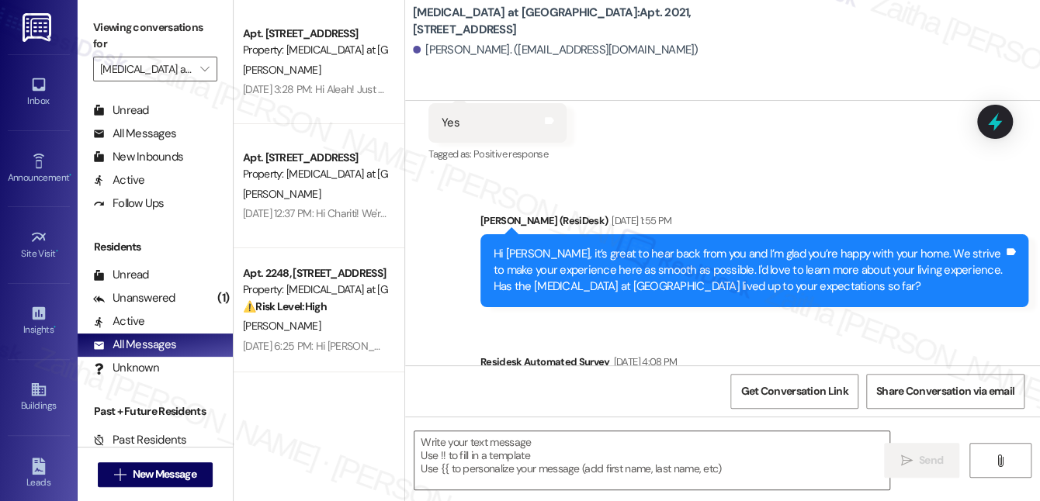
scroll to position [810, 0]
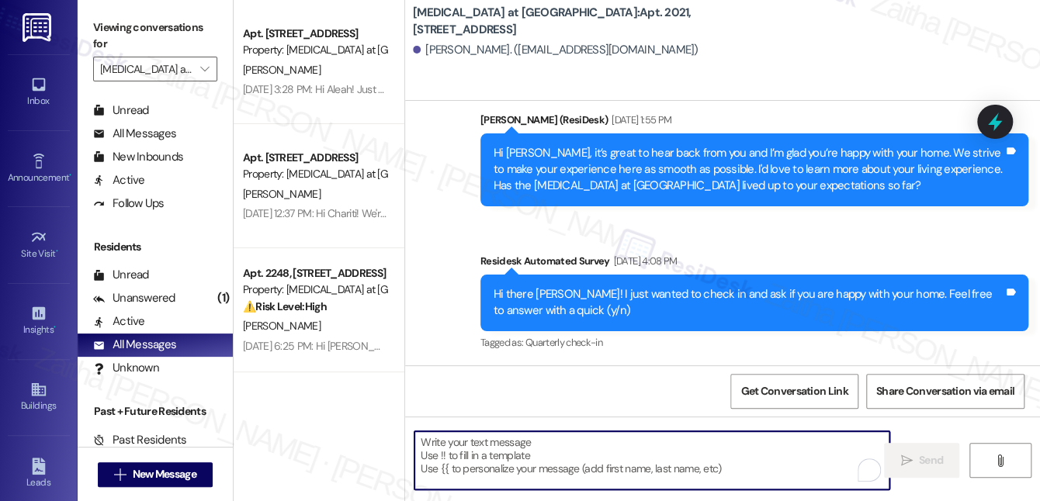
click at [536, 449] on textarea "To enrich screen reader interactions, please activate Accessibility in Grammarl…" at bounding box center [652, 461] width 475 height 58
paste textarea "Hi {{first_name}}! Just a friendly reminder about your {{property}} renewal. We…"
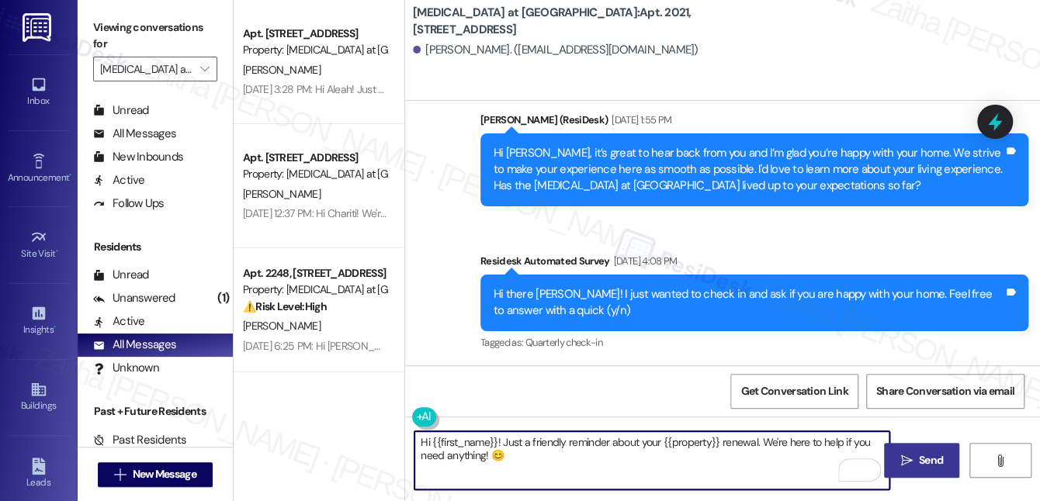
type textarea "Hi {{first_name}}! Just a friendly reminder about your {{property}} renewal. We…"
click at [938, 465] on span "Send" at bounding box center [931, 461] width 24 height 16
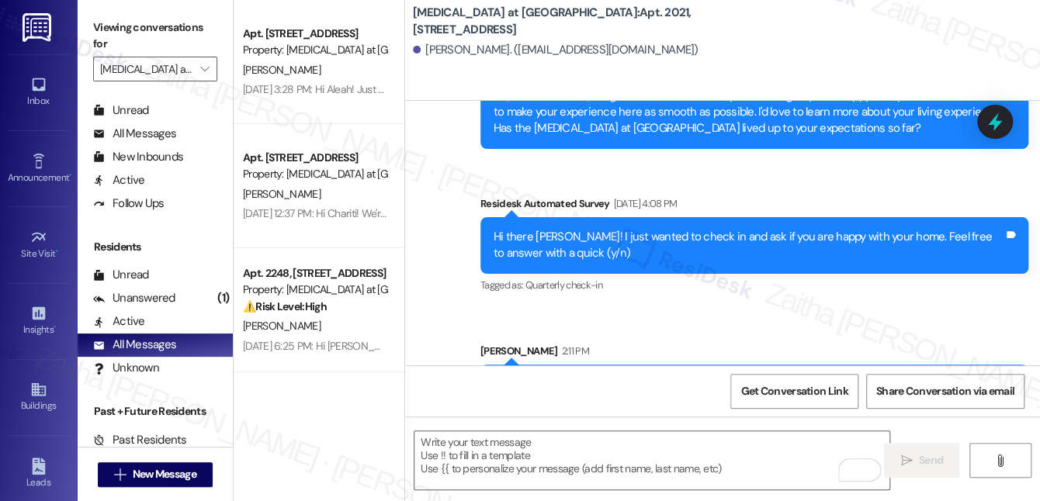
scroll to position [935, 0]
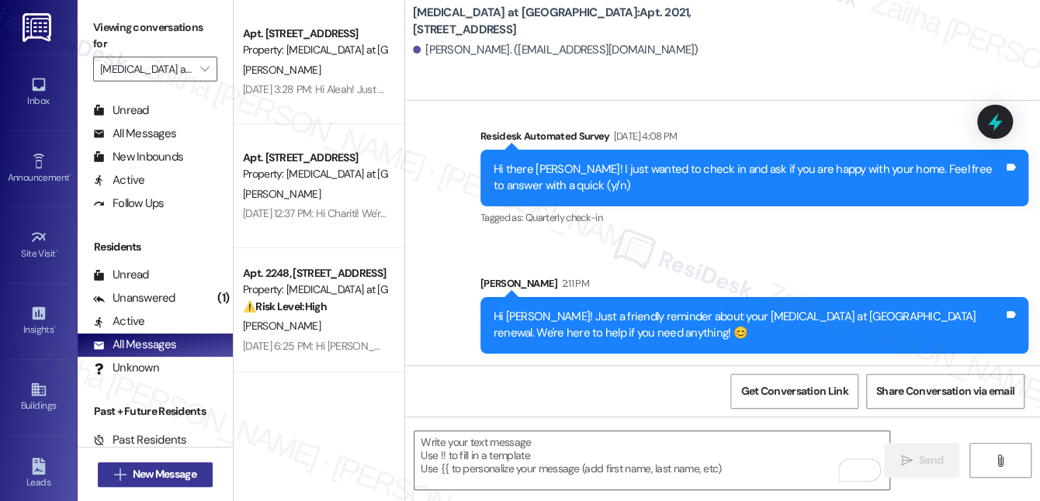
click at [161, 480] on span "New Message" at bounding box center [165, 475] width 64 height 16
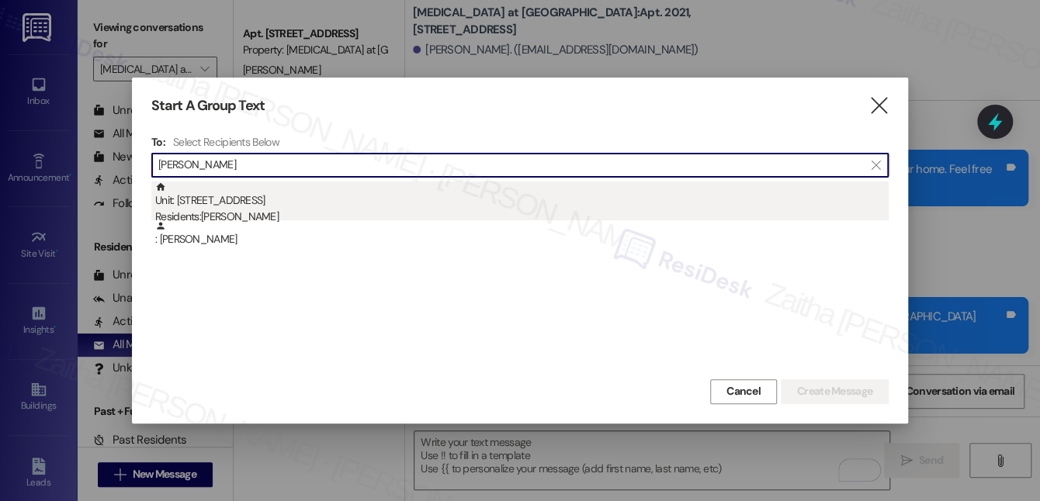
type input "Renne Fink"
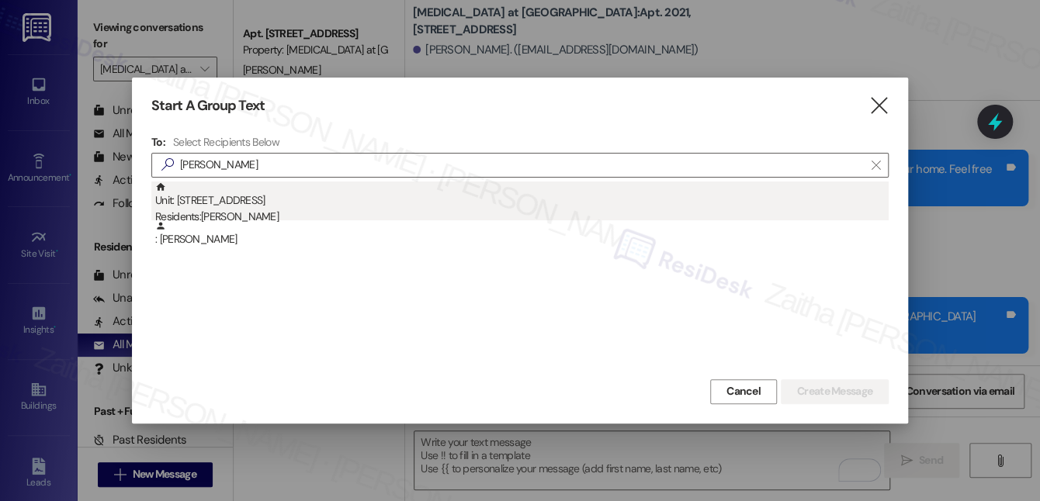
click at [328, 213] on div "Residents: Renne Fink" at bounding box center [522, 217] width 734 height 16
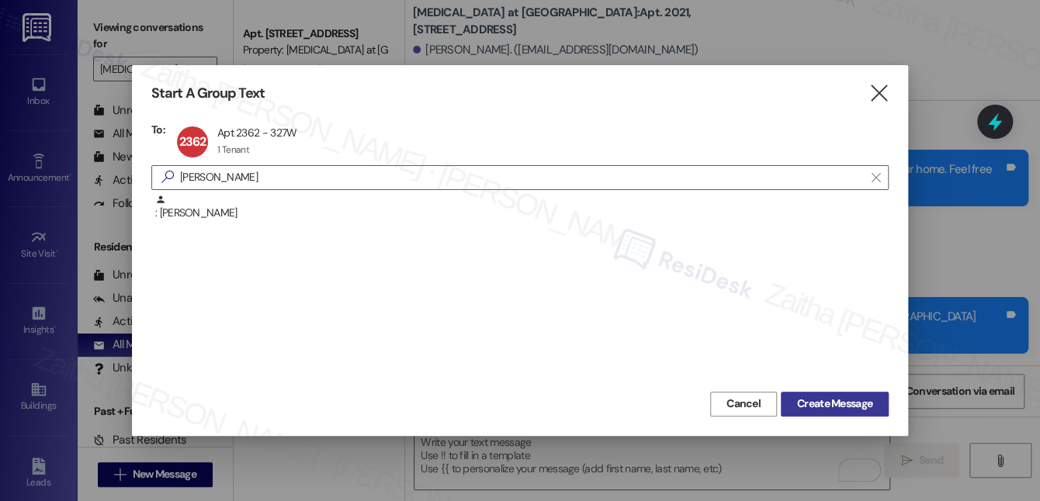
click at [809, 402] on span "Create Message" at bounding box center [834, 404] width 75 height 16
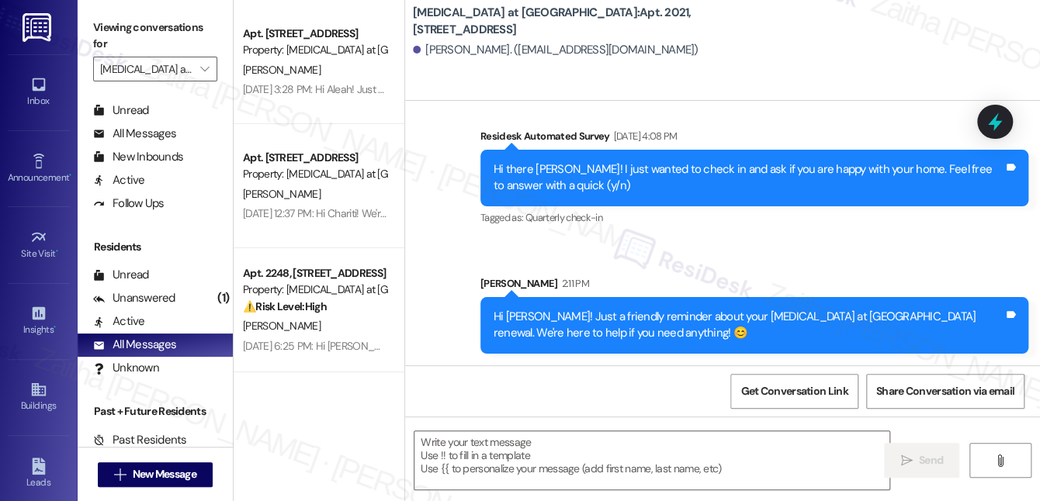
type textarea "Fetching suggested responses. Please feel free to read through the conversation…"
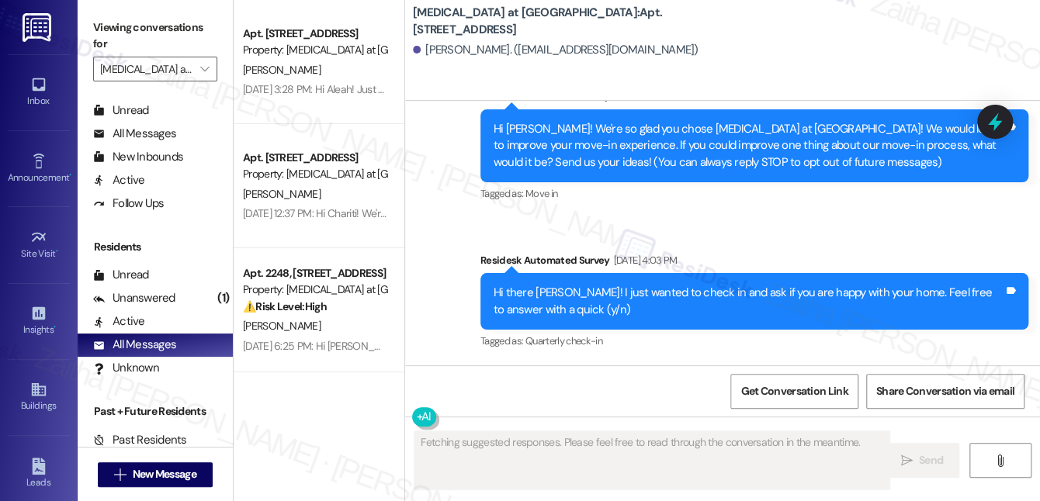
scroll to position [151, 0]
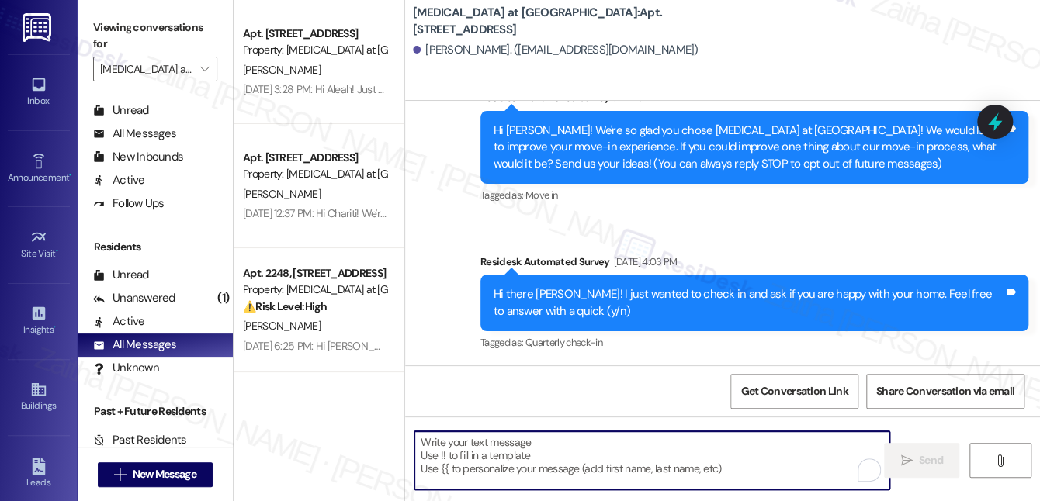
click at [548, 453] on textarea "To enrich screen reader interactions, please activate Accessibility in Grammarl…" at bounding box center [652, 461] width 475 height 58
paste textarea "Hi {{first_name}}! Just a friendly reminder about your {{property}} renewal. We…"
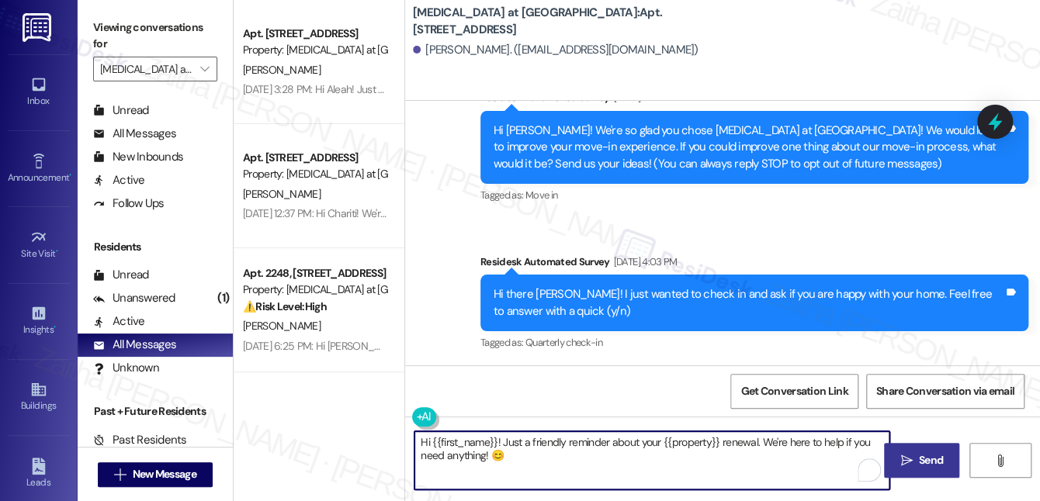
type textarea "Hi {{first_name}}! Just a friendly reminder about your {{property}} renewal. We…"
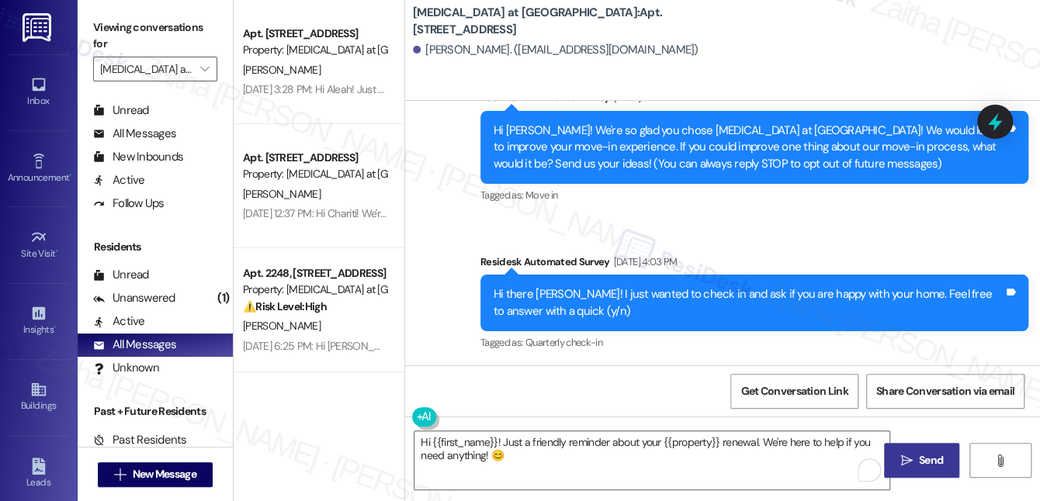
click at [907, 448] on button " Send" at bounding box center [921, 460] width 75 height 35
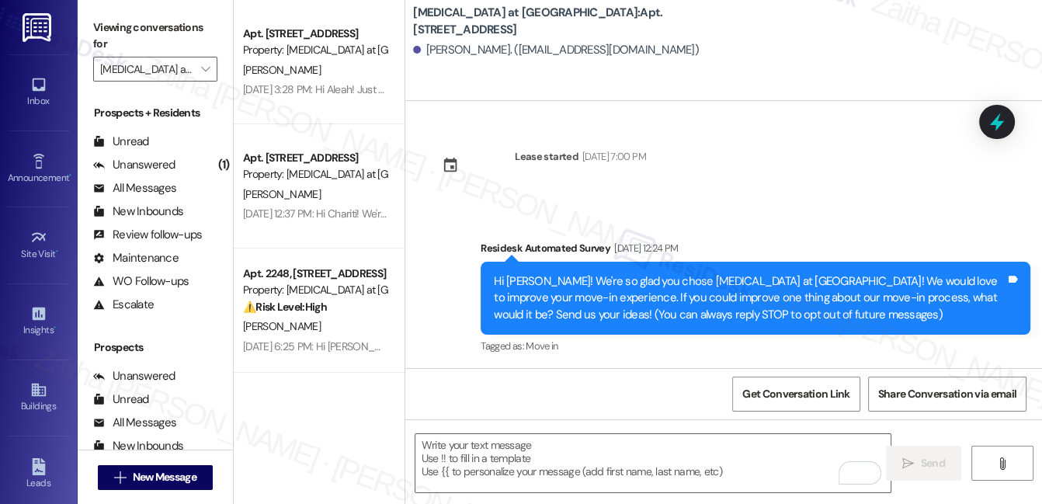
scroll to position [151, 0]
